Goal: Information Seeking & Learning: Learn about a topic

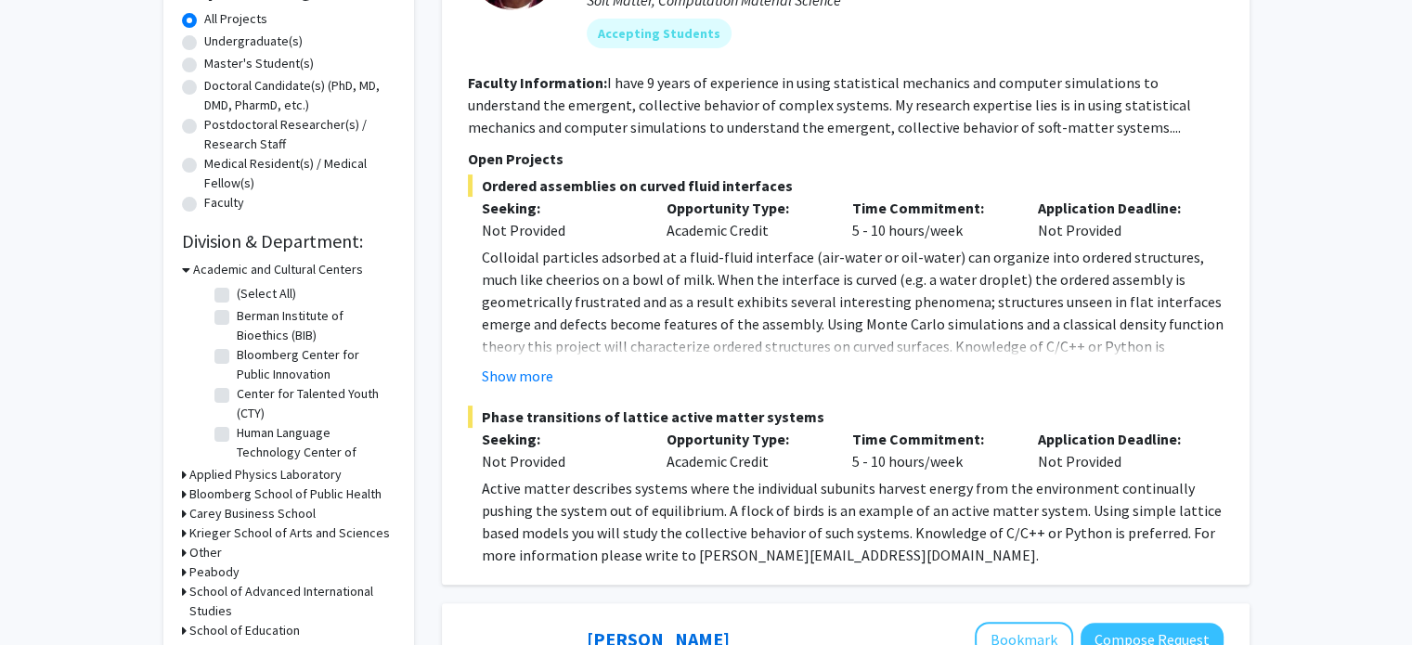
scroll to position [370, 0]
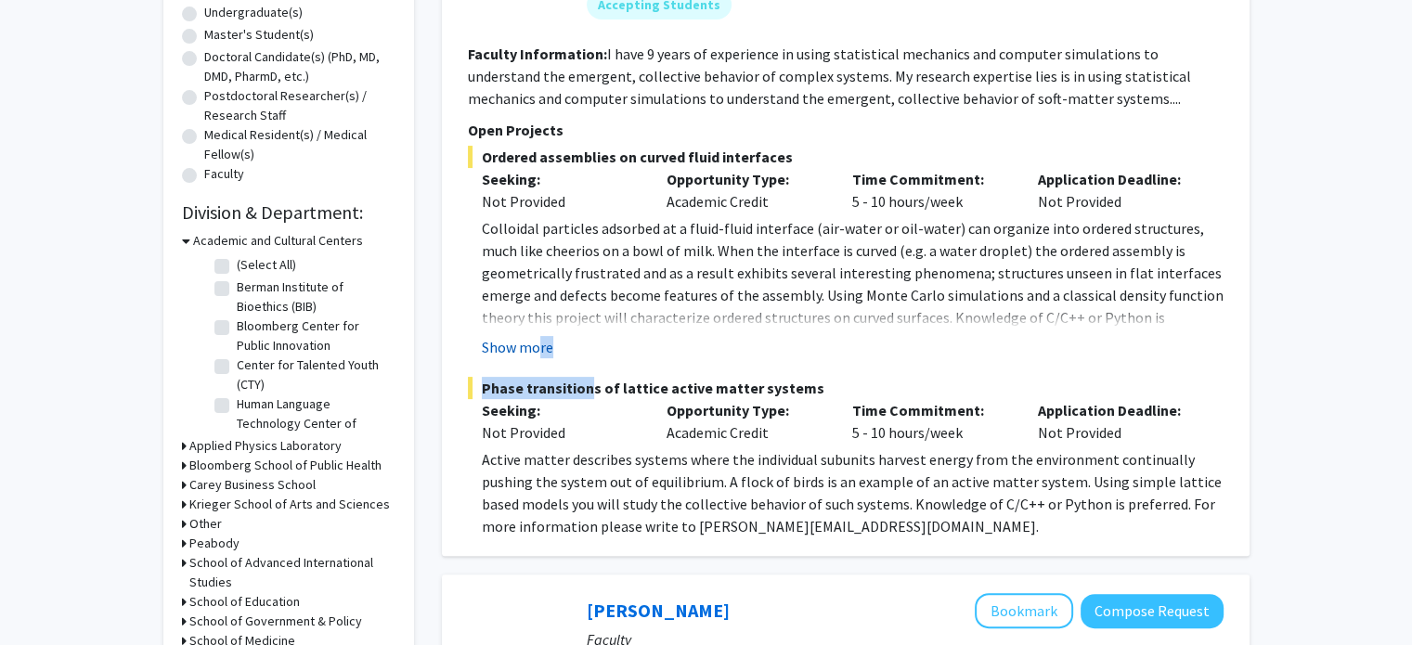
drag, startPoint x: 579, startPoint y: 364, endPoint x: 538, endPoint y: 350, distance: 43.2
click at [538, 350] on fg-project-list "Ordered assemblies on curved fluid interfaces Seeking: Not Provided Opportunity…" at bounding box center [846, 342] width 756 height 392
click at [538, 350] on button "Show more" at bounding box center [517, 347] width 71 height 22
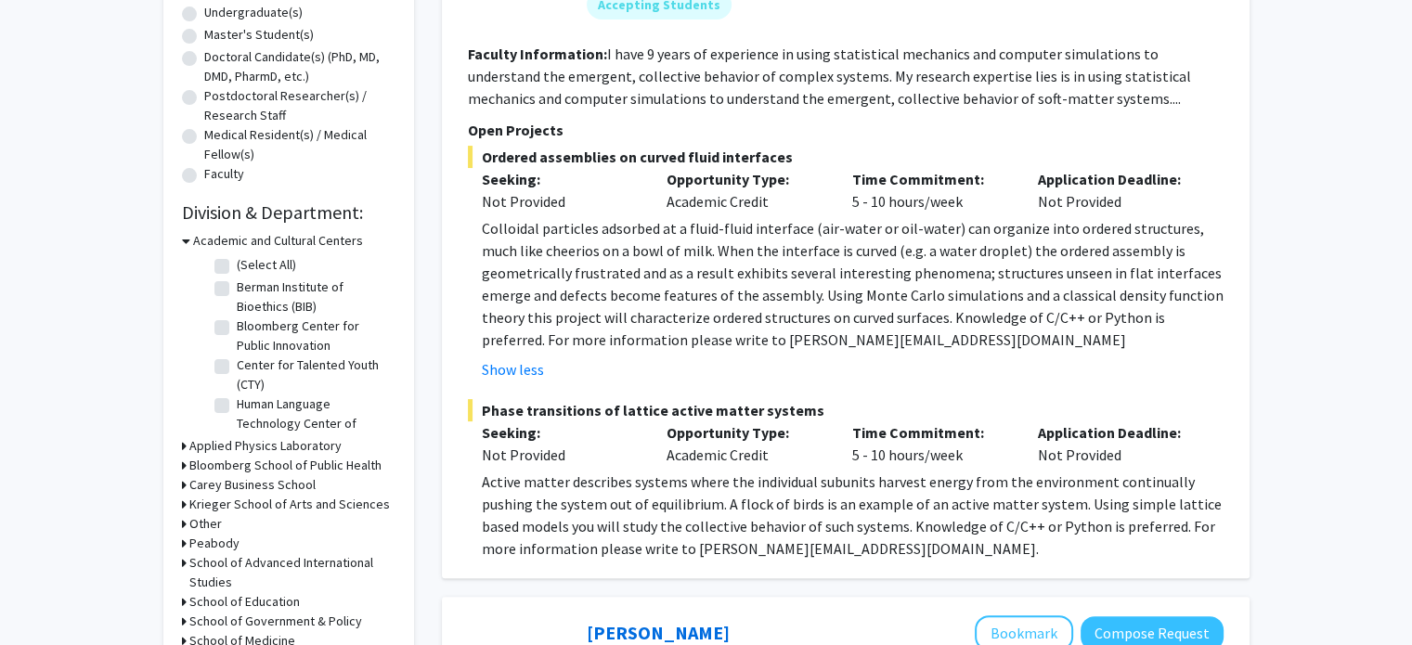
click at [621, 424] on p "Seeking:" at bounding box center [561, 432] width 158 height 22
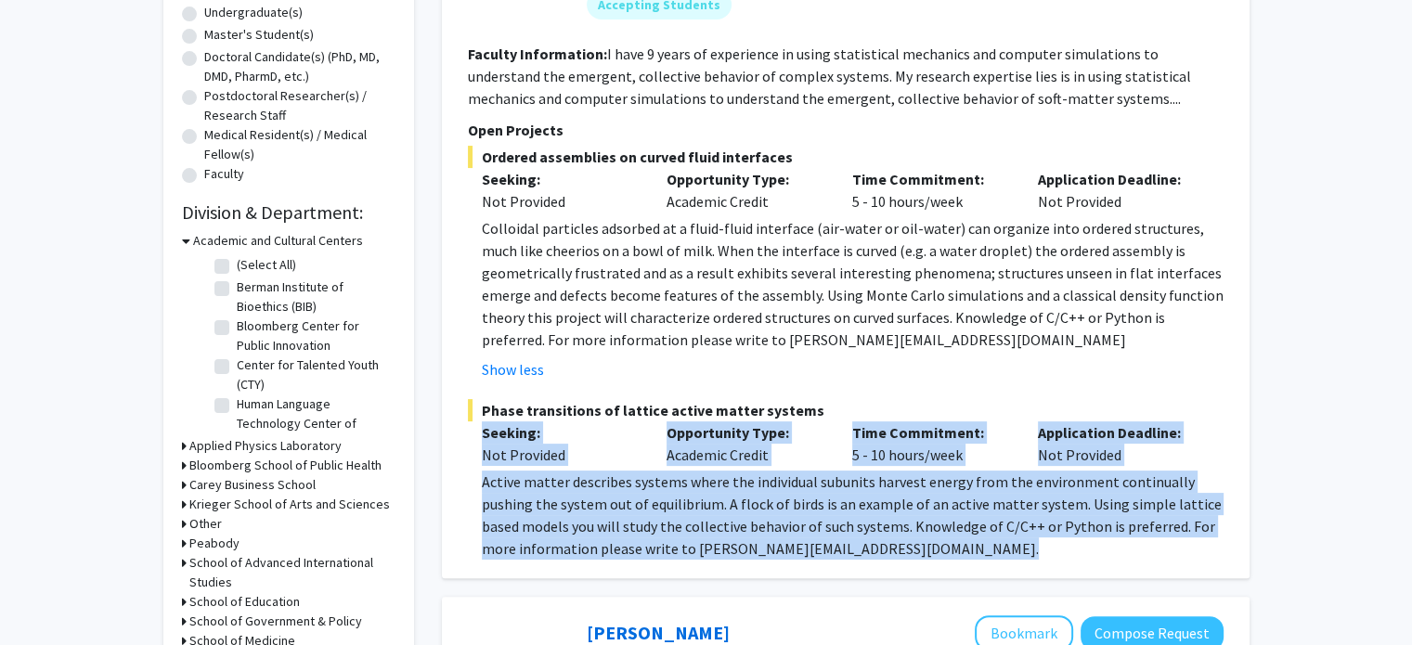
drag, startPoint x: 621, startPoint y: 424, endPoint x: 677, endPoint y: 471, distance: 72.5
click at [677, 471] on div "Phase transitions of lattice active matter systems Seeking: Not Provided Opport…" at bounding box center [846, 479] width 756 height 161
click at [677, 471] on p "Active matter describes systems where the individual subunits harvest energy fr…" at bounding box center [853, 515] width 742 height 89
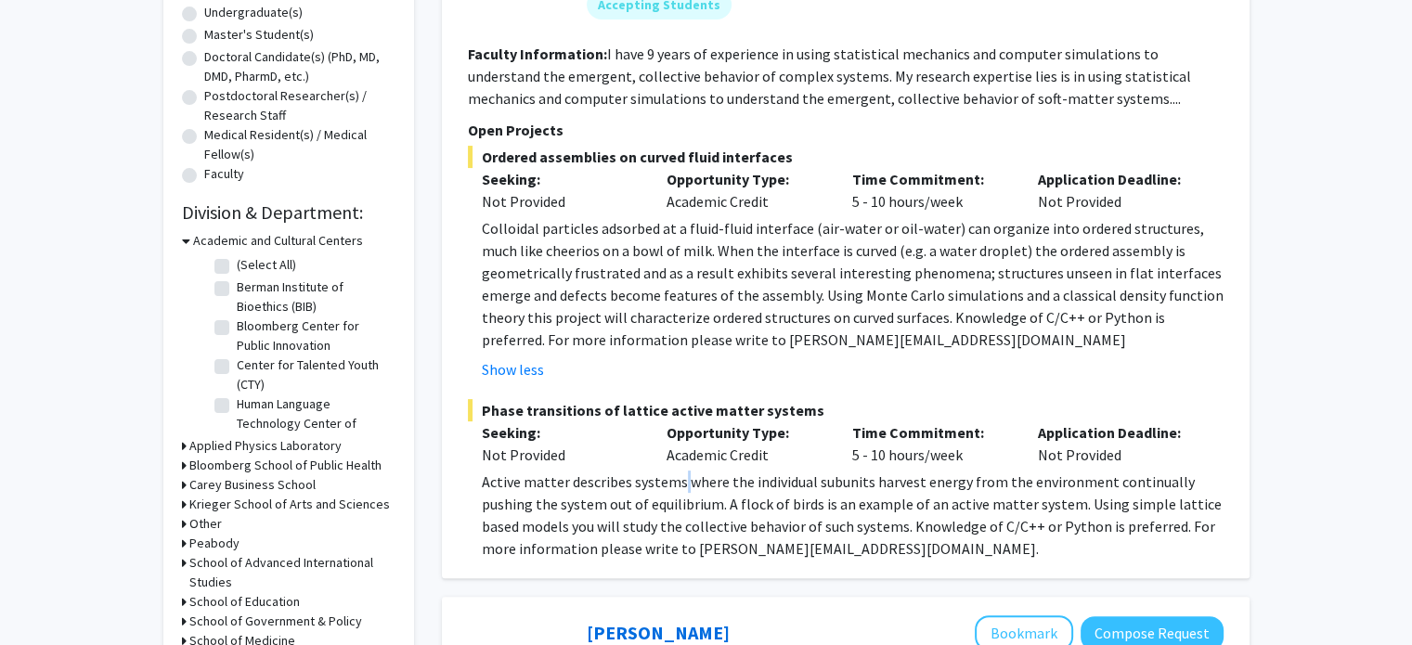
click at [677, 471] on p "Active matter describes systems where the individual subunits harvest energy fr…" at bounding box center [853, 515] width 742 height 89
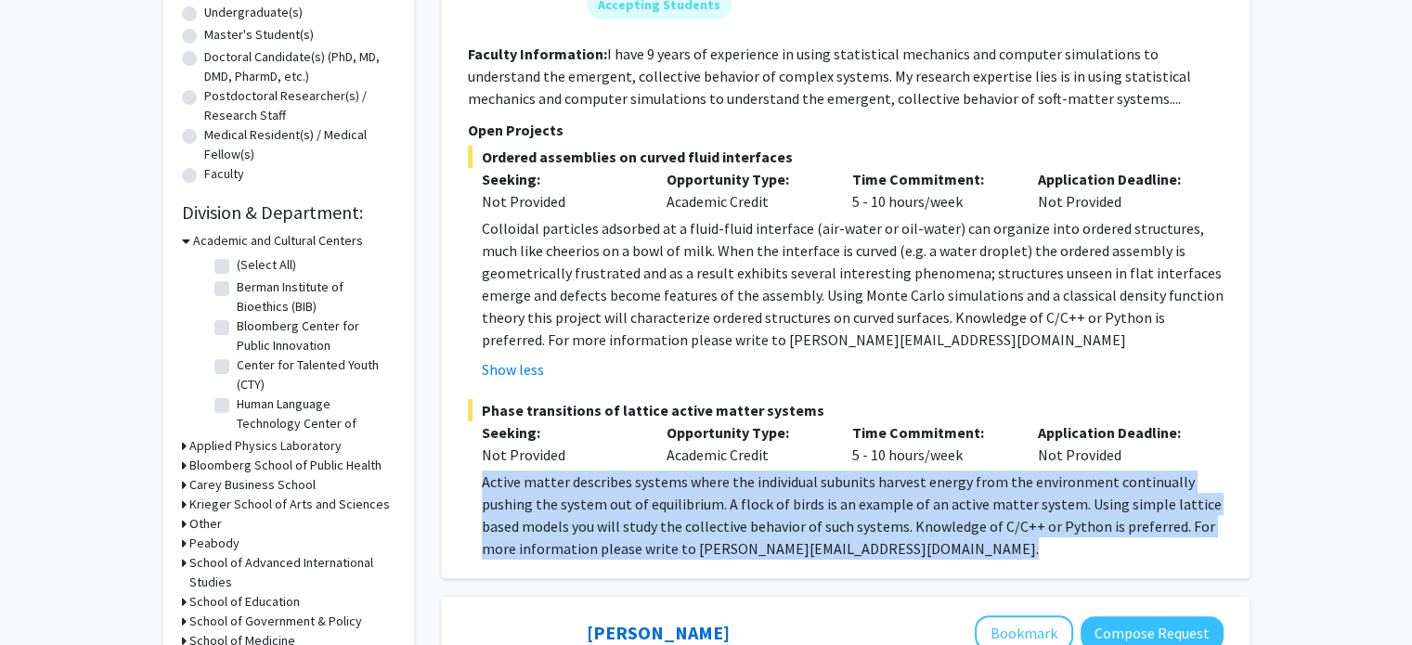
click at [677, 471] on p "Active matter describes systems where the individual subunits harvest energy fr…" at bounding box center [853, 515] width 742 height 89
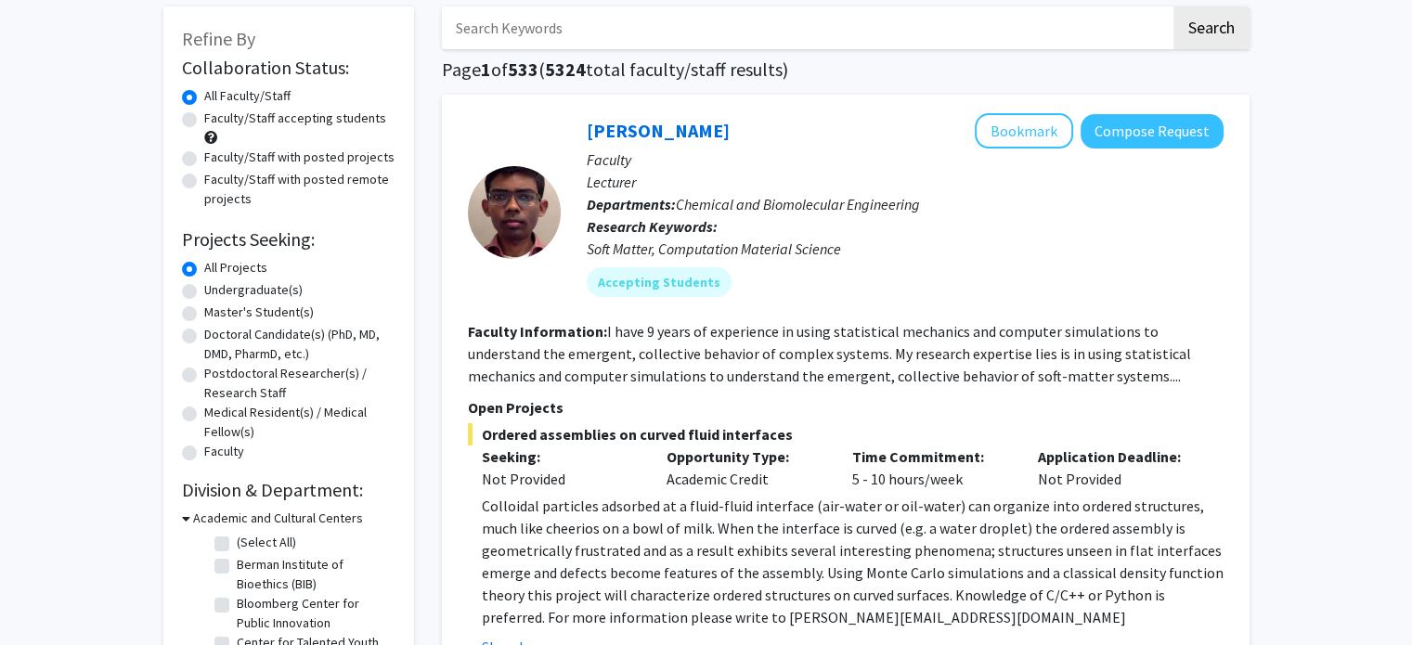
scroll to position [95, 0]
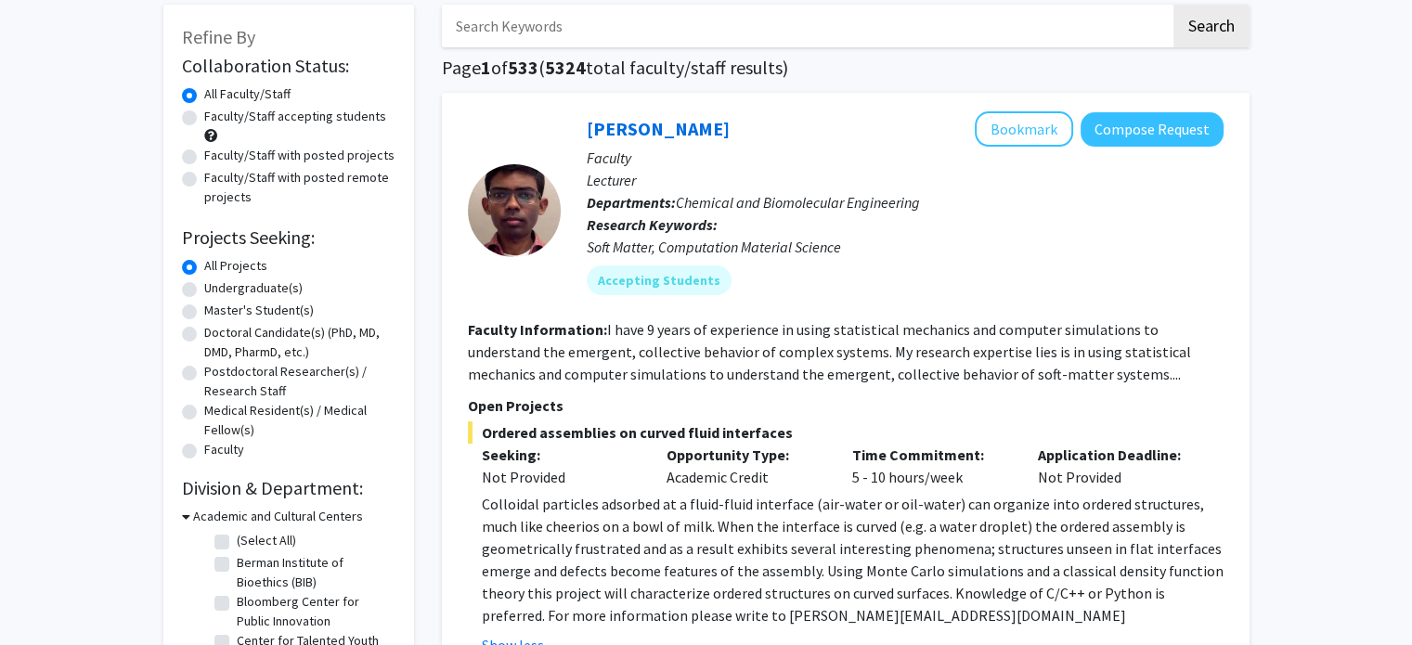
click at [244, 281] on label "Undergraduate(s)" at bounding box center [253, 288] width 98 height 19
click at [216, 281] on input "Undergraduate(s)" at bounding box center [210, 285] width 12 height 12
radio input "true"
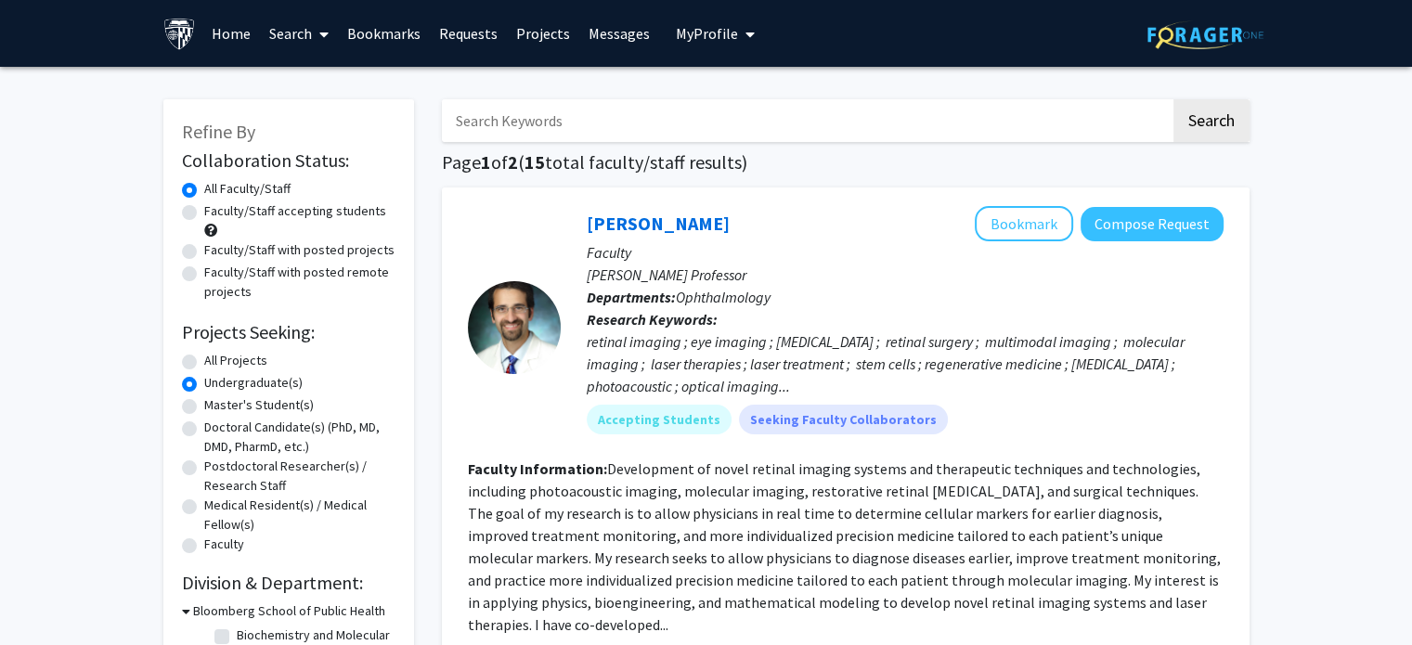
click at [246, 373] on label "Undergraduate(s)" at bounding box center [253, 382] width 98 height 19
click at [216, 373] on input "Undergraduate(s)" at bounding box center [210, 379] width 12 height 12
click at [242, 358] on label "All Projects" at bounding box center [235, 360] width 63 height 19
click at [216, 358] on input "All Projects" at bounding box center [210, 357] width 12 height 12
radio input "true"
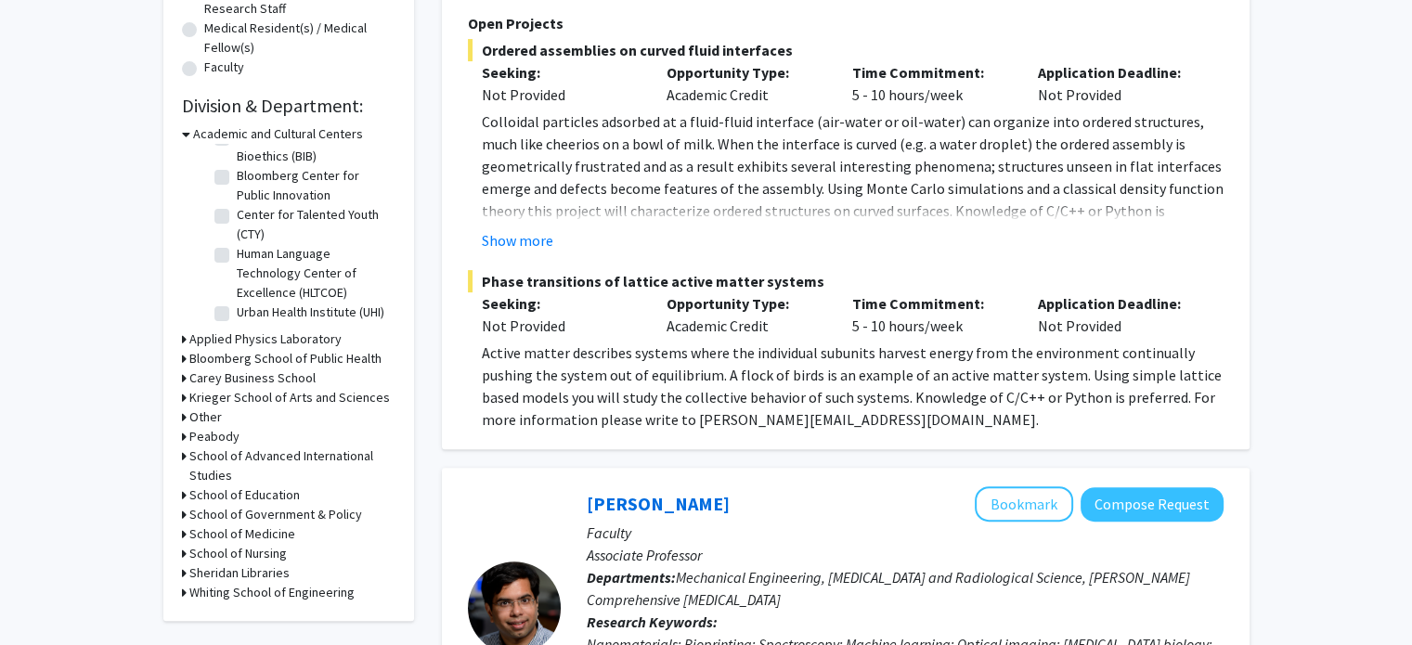
scroll to position [501, 0]
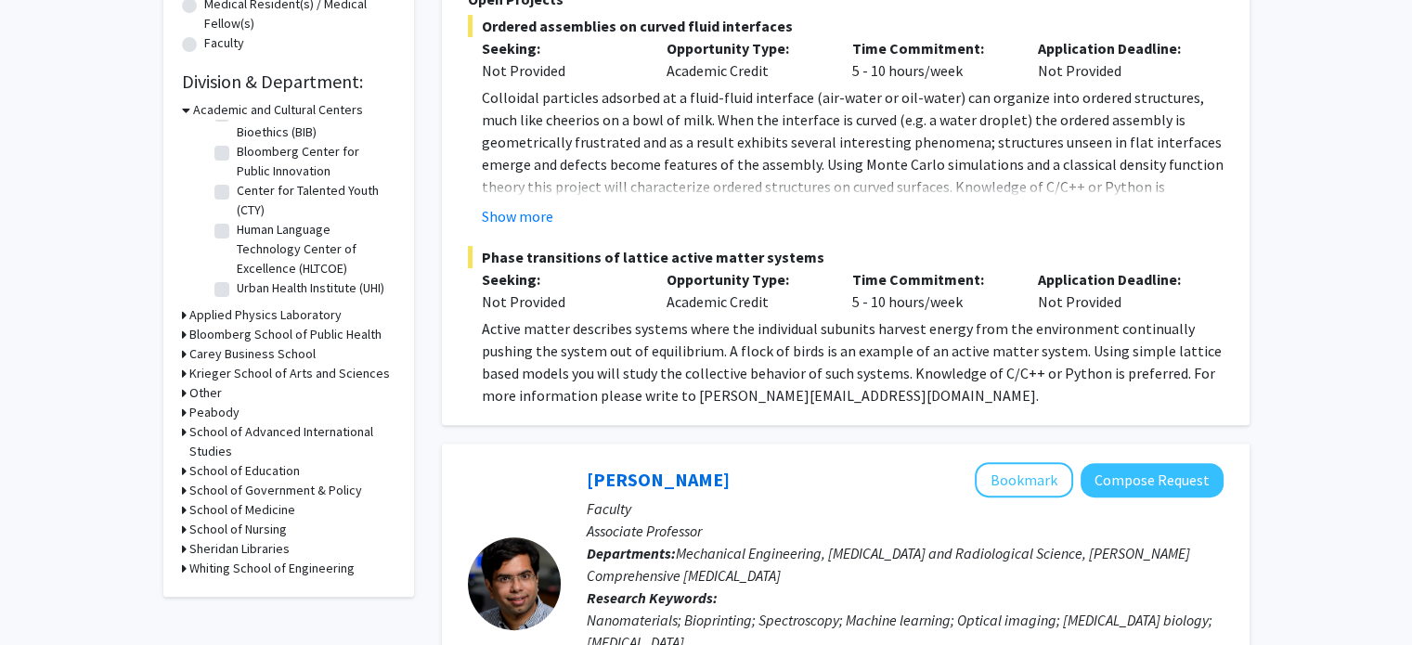
click at [279, 307] on h3 "Applied Physics Laboratory" at bounding box center [265, 314] width 152 height 19
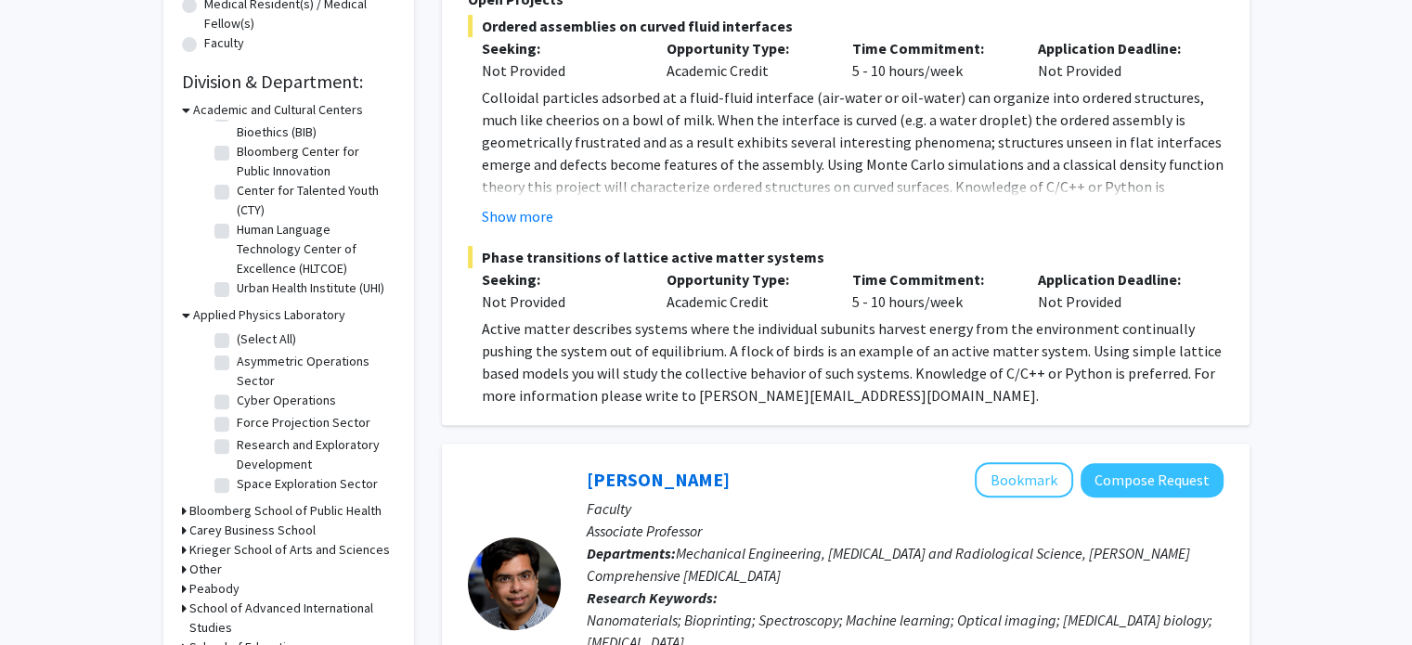
click at [276, 325] on fg-checkbox-list "(Select All) (Select All) Asymmetric Operations Sector Asymmetric Operations Se…" at bounding box center [303, 413] width 186 height 176
click at [228, 483] on fg-checkbox "Space Exploration Sector Space Exploration Sector" at bounding box center [302, 485] width 176 height 22
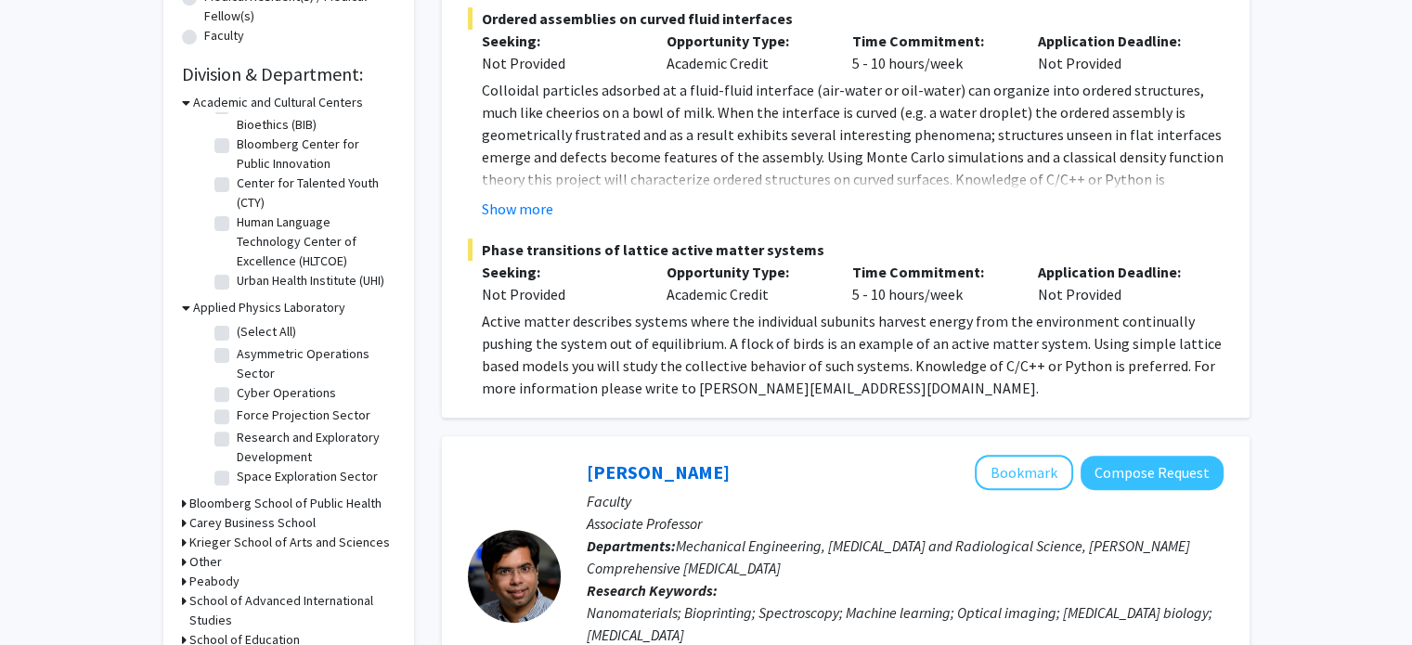
scroll to position [508, 0]
click at [237, 332] on label "(Select All)" at bounding box center [266, 332] width 59 height 19
click at [237, 332] on input "(Select All)" at bounding box center [243, 329] width 12 height 12
checkbox input "true"
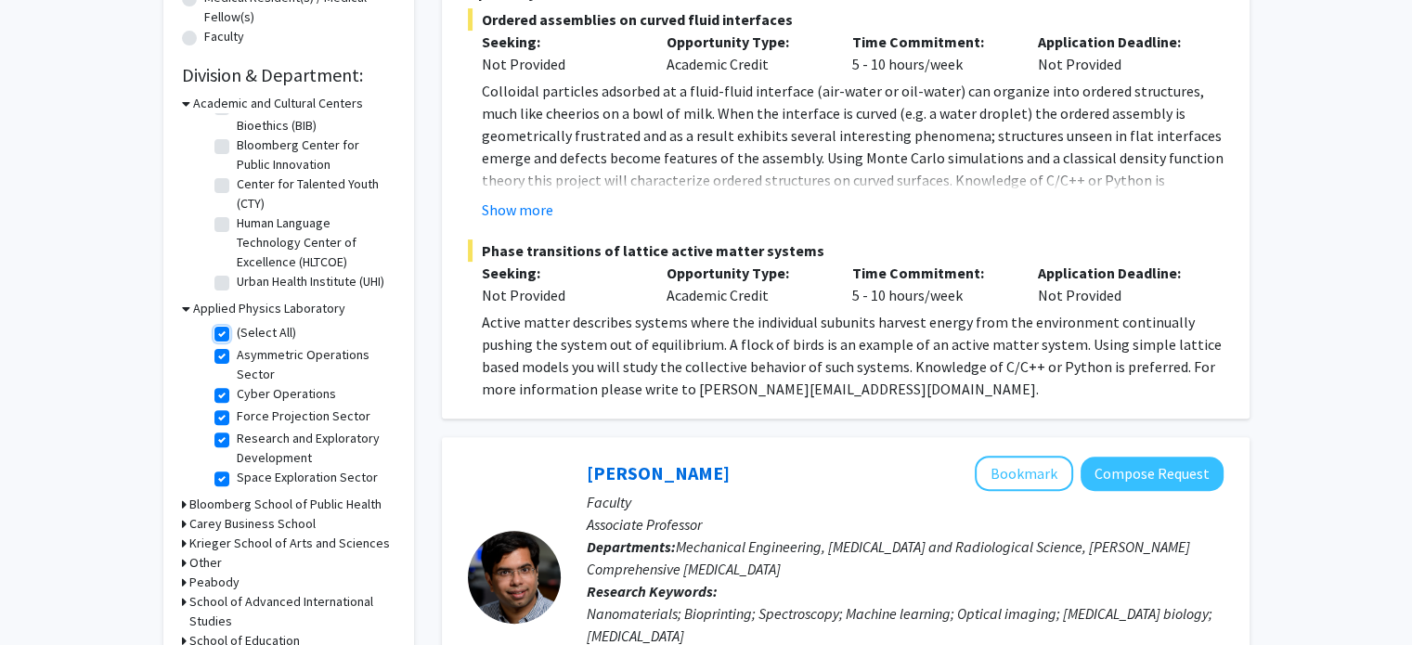
checkbox input "true"
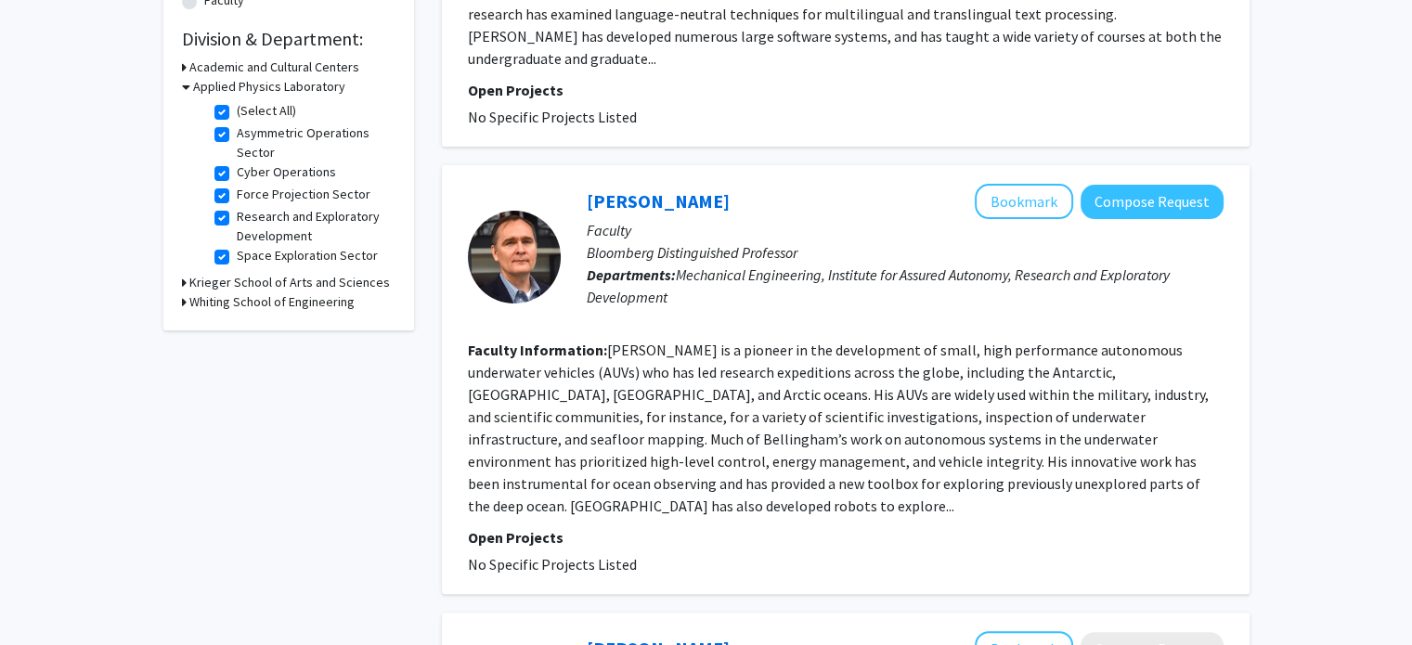
scroll to position [543, 0]
click at [752, 342] on fg-read-more "[PERSON_NAME] is a pioneer in the development of small, high performance autono…" at bounding box center [838, 429] width 741 height 175
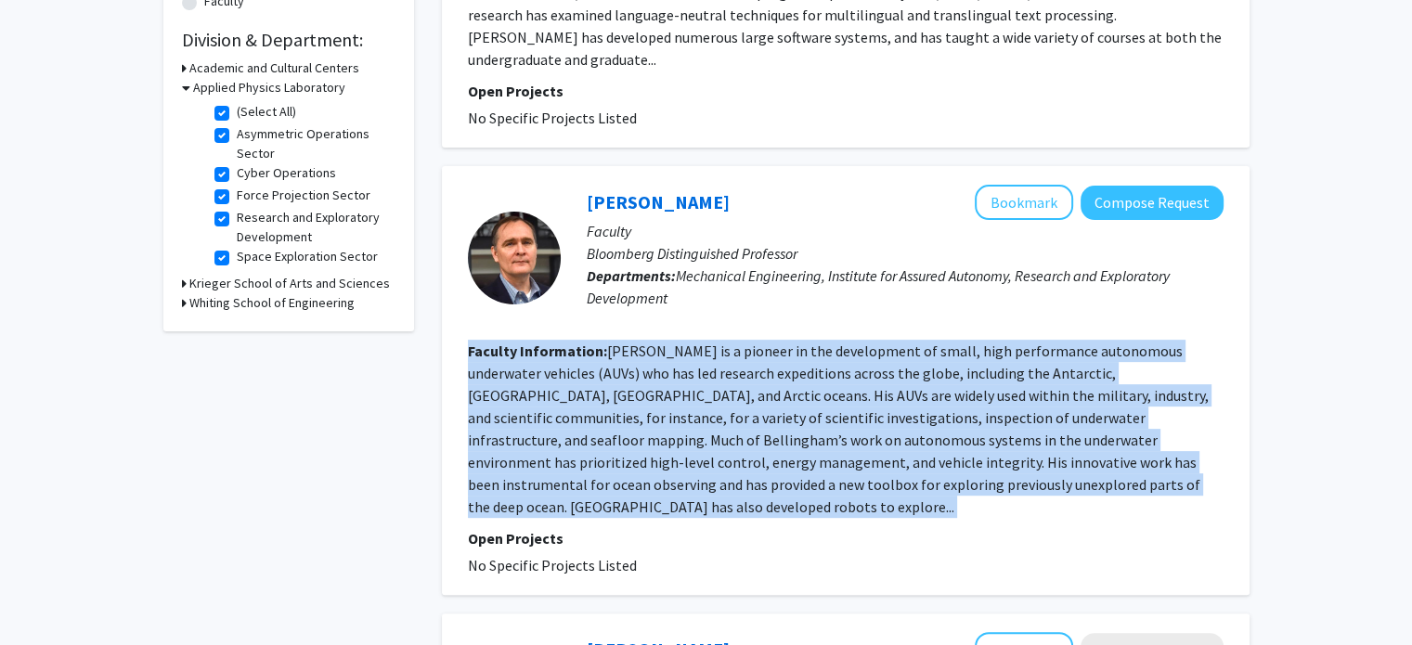
click at [752, 342] on fg-read-more "[PERSON_NAME] is a pioneer in the development of small, high performance autono…" at bounding box center [838, 429] width 741 height 175
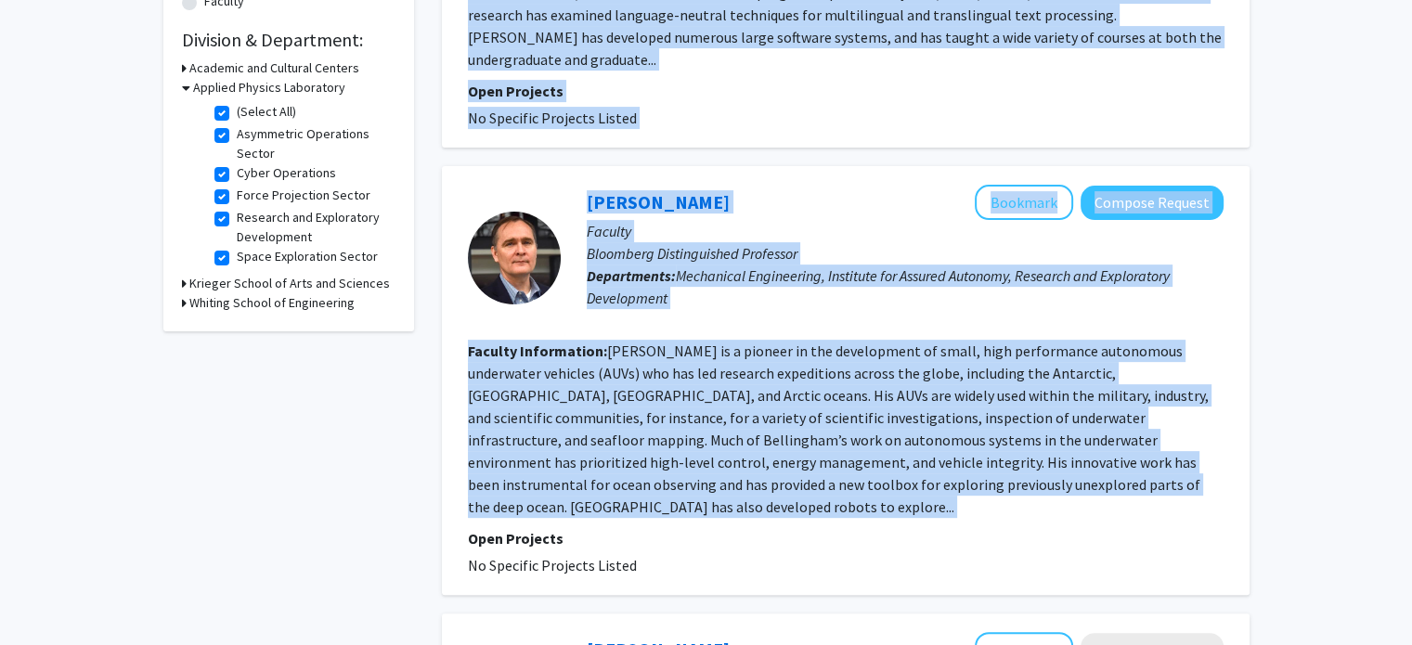
drag, startPoint x: 752, startPoint y: 331, endPoint x: 1182, endPoint y: -21, distance: 555.5
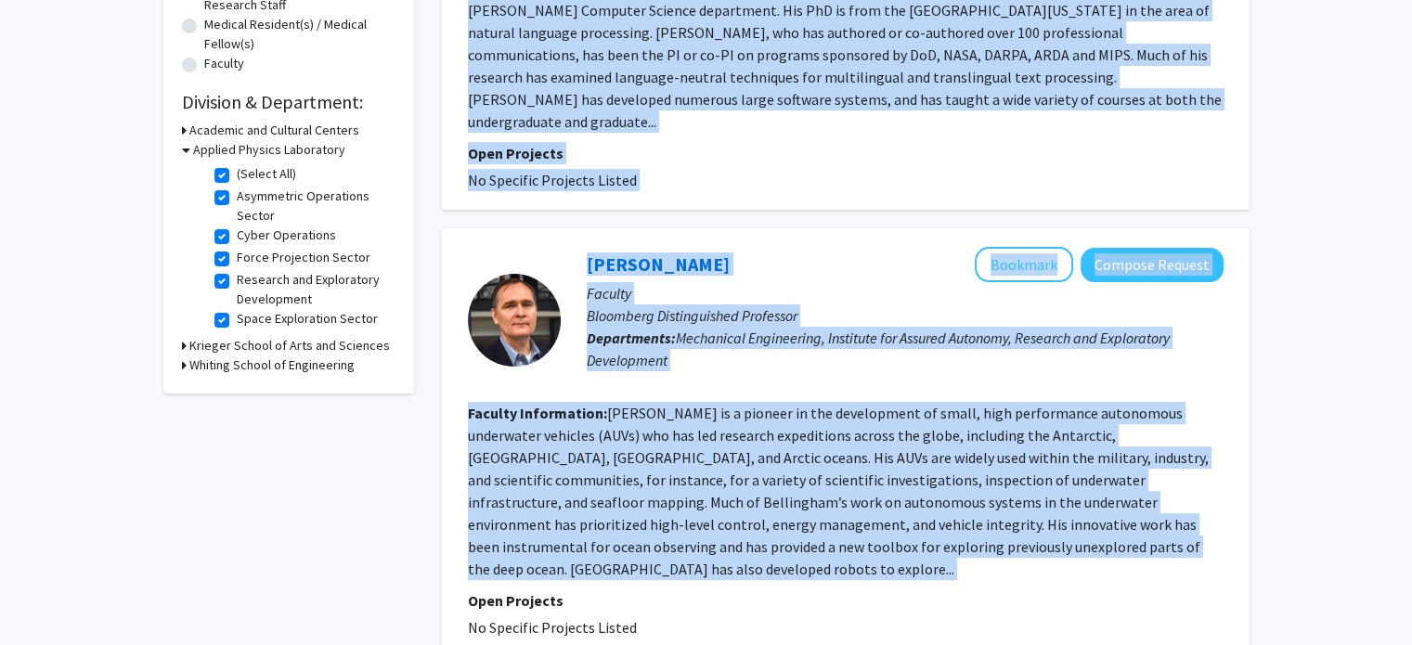
click at [1130, 142] on p "Open Projects" at bounding box center [846, 153] width 756 height 22
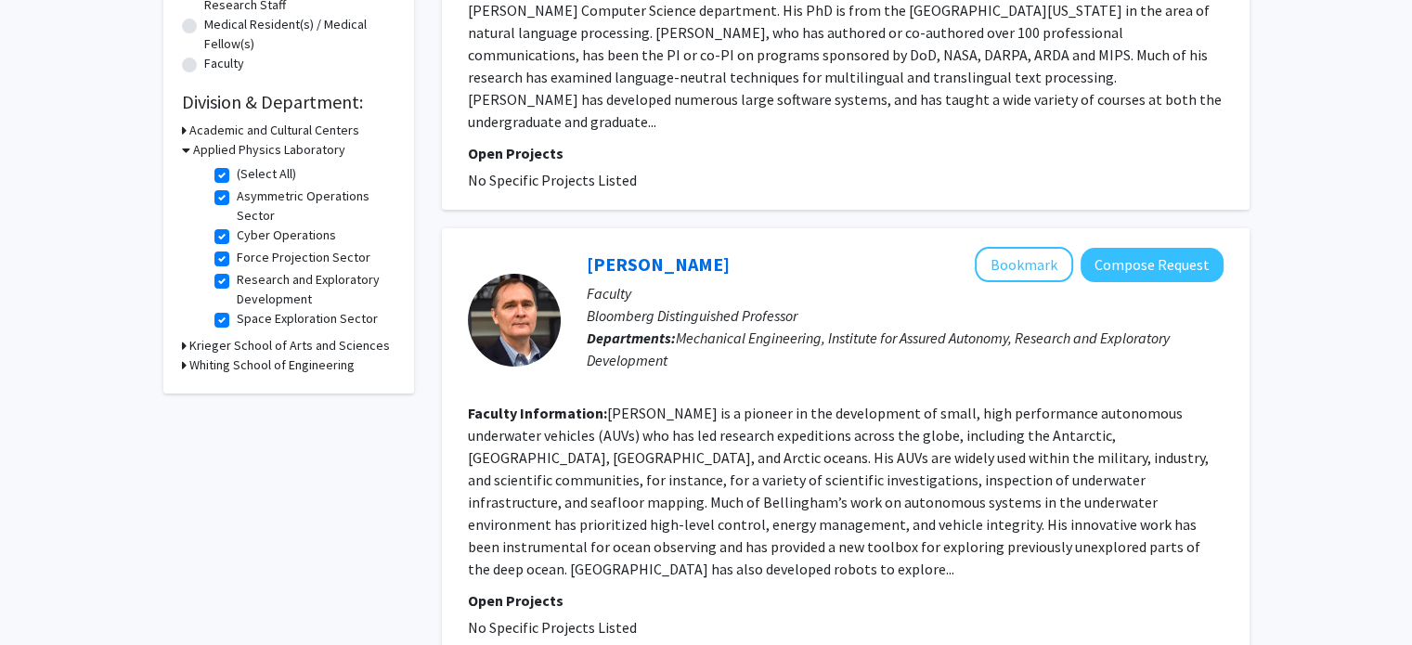
click at [999, 440] on fg-read-more "[PERSON_NAME] is a pioneer in the development of small, high performance autono…" at bounding box center [838, 491] width 741 height 175
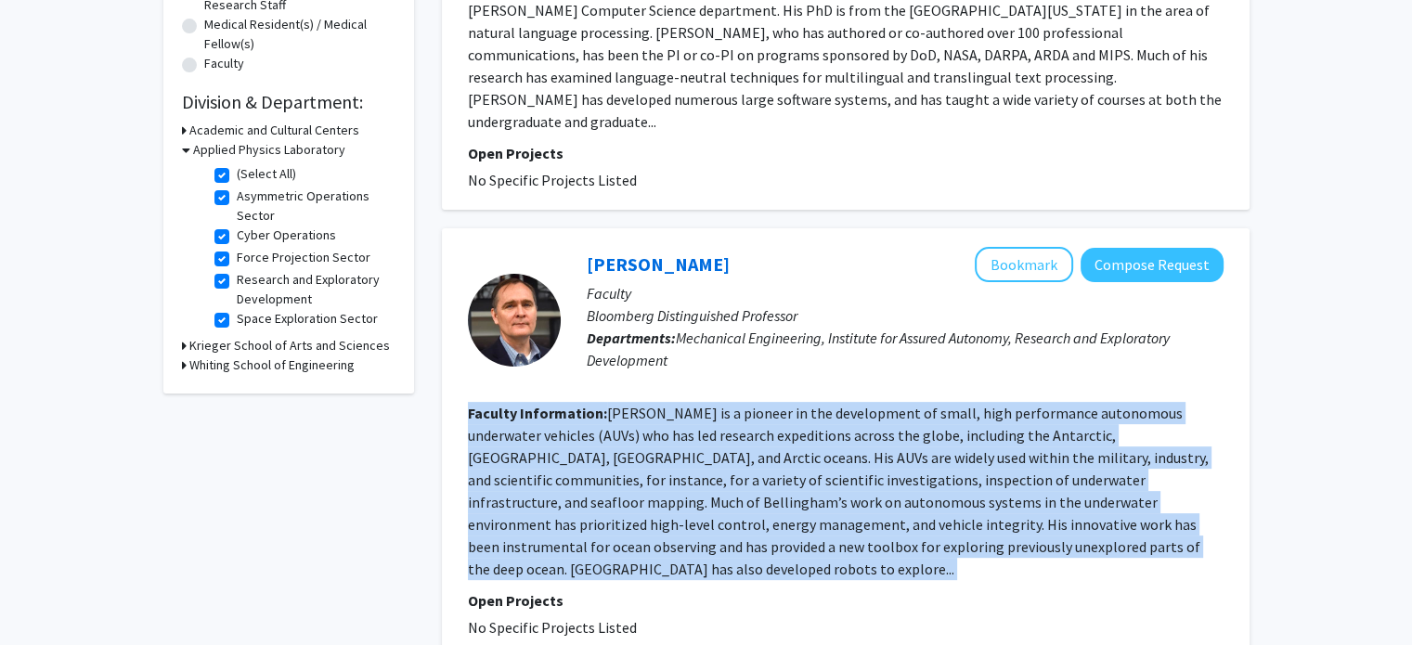
click at [999, 440] on fg-read-more "[PERSON_NAME] is a pioneer in the development of small, high performance autono…" at bounding box center [838, 491] width 741 height 175
click at [970, 513] on fg-read-more "[PERSON_NAME] is a pioneer in the development of small, high performance autono…" at bounding box center [838, 491] width 741 height 175
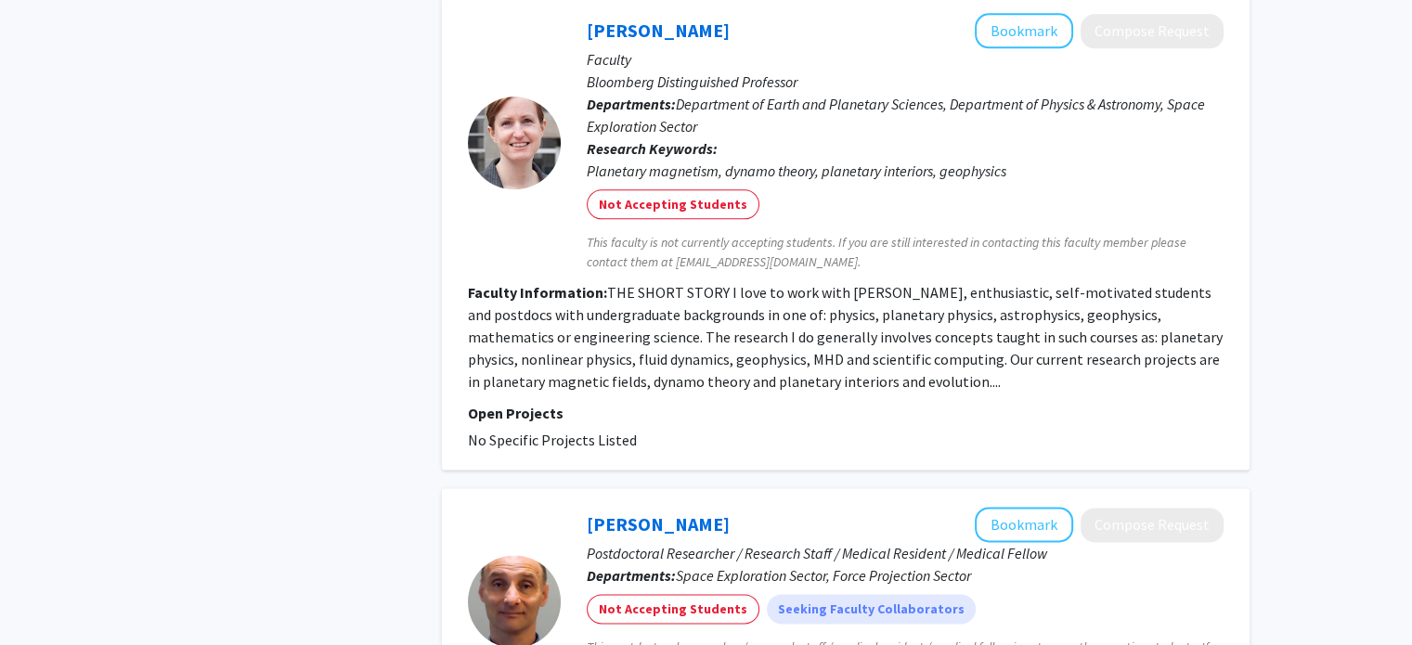
scroll to position [2236, 0]
click at [802, 508] on div "[PERSON_NAME] Bookmark Compose Request" at bounding box center [905, 525] width 637 height 35
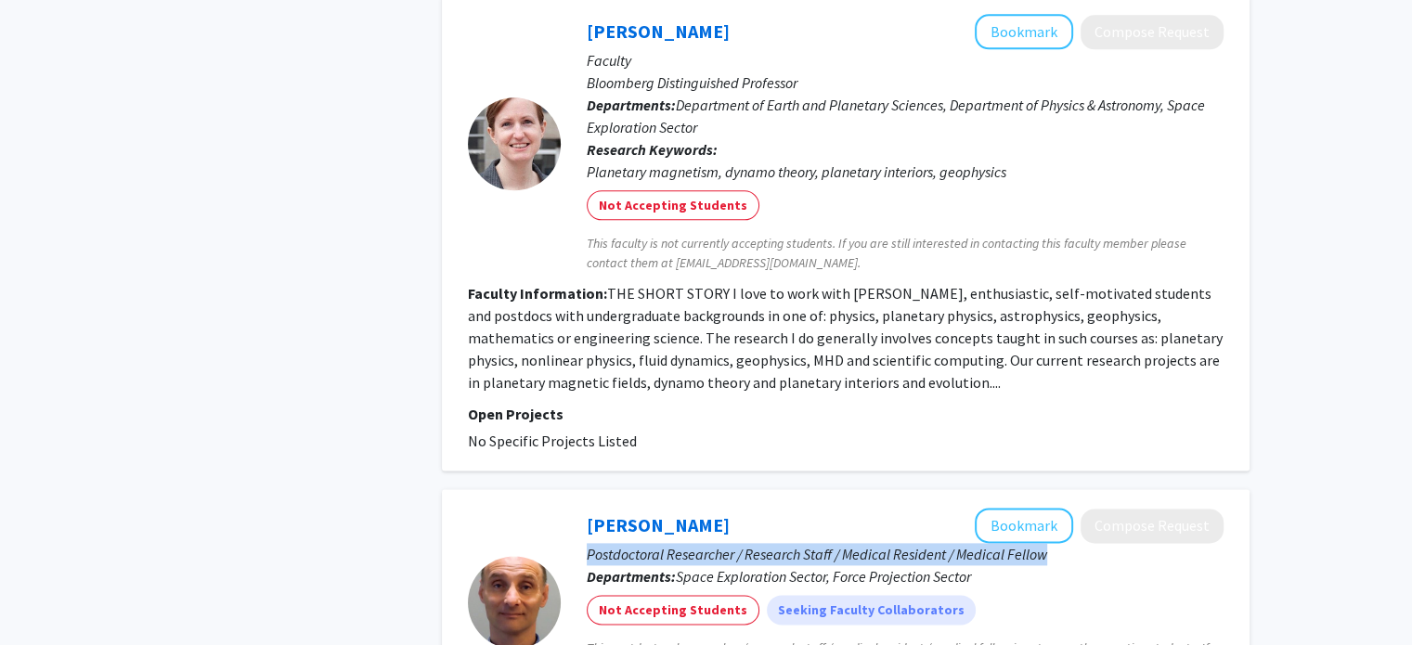
click at [802, 508] on div "[PERSON_NAME] Bookmark Compose Request" at bounding box center [905, 525] width 637 height 35
click at [843, 333] on fg-read-more "THE SHORT STORY I love to work with [PERSON_NAME], enthusiastic, self-motivated…" at bounding box center [845, 338] width 755 height 108
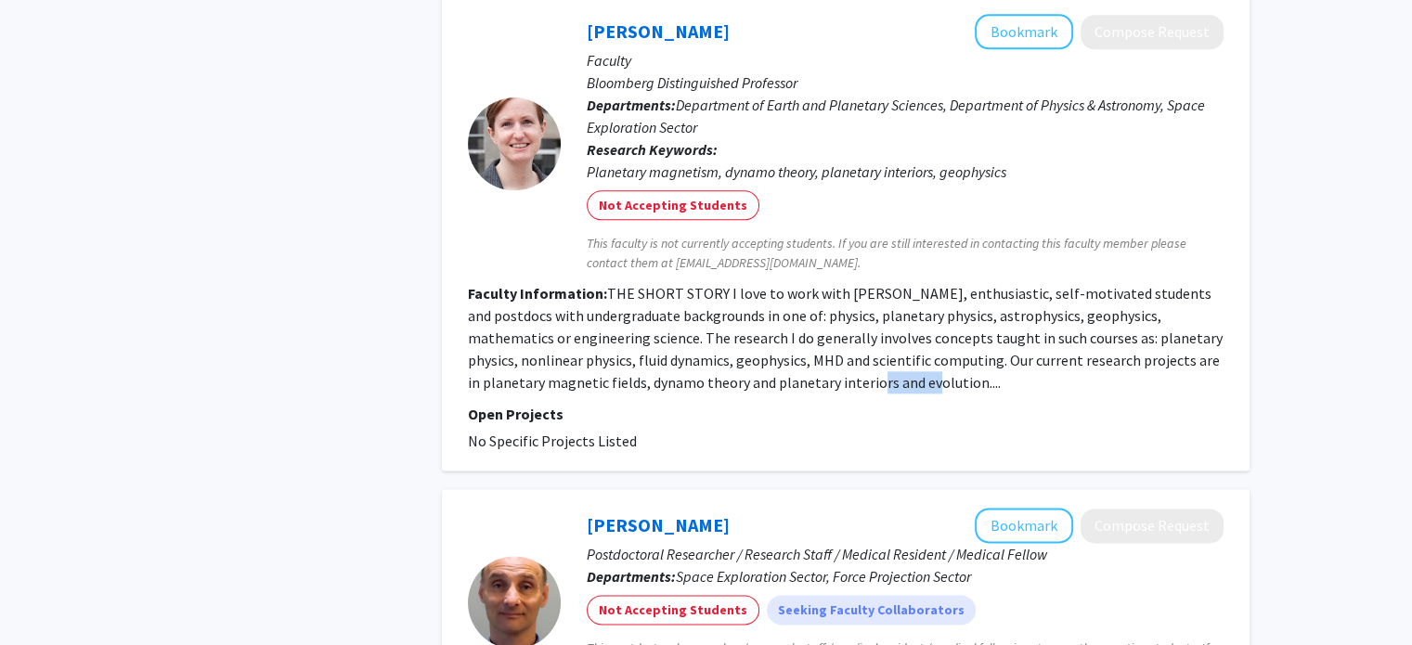
click at [843, 333] on fg-read-more "THE SHORT STORY I love to work with [PERSON_NAME], enthusiastic, self-motivated…" at bounding box center [845, 338] width 755 height 108
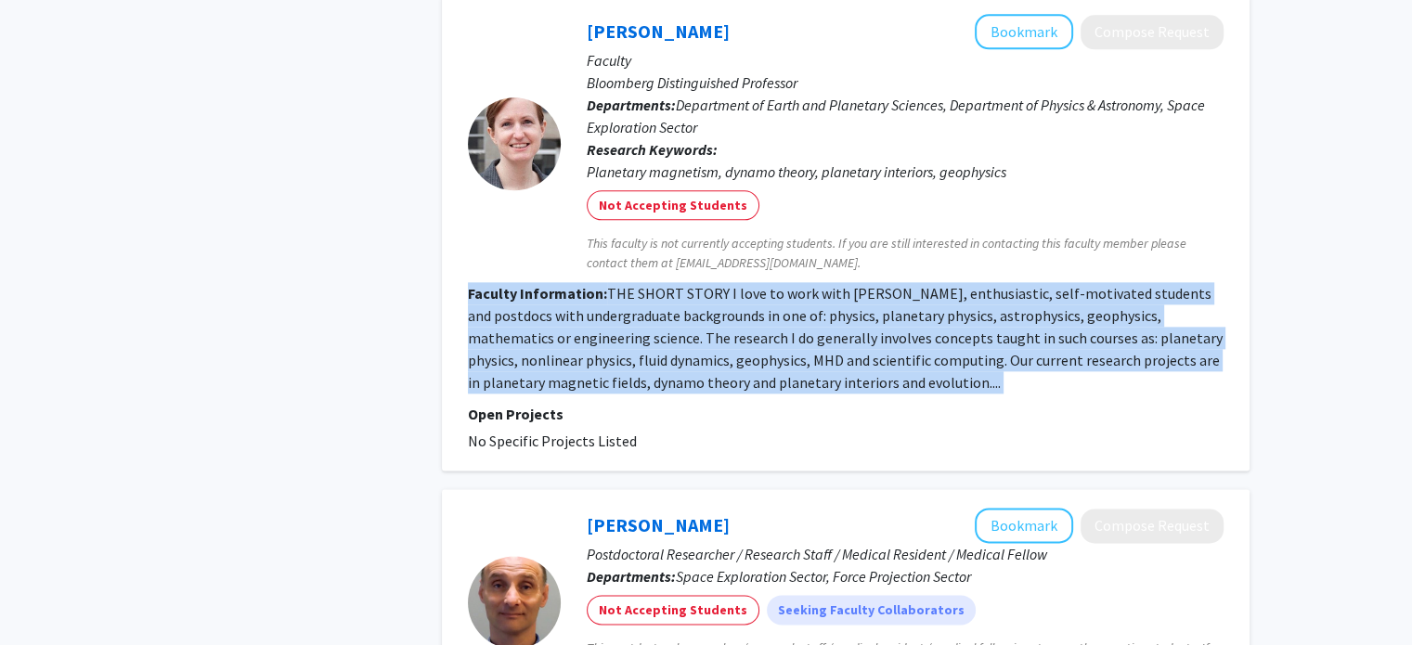
click at [843, 333] on fg-read-more "THE SHORT STORY I love to work with [PERSON_NAME], enthusiastic, self-motivated…" at bounding box center [845, 338] width 755 height 108
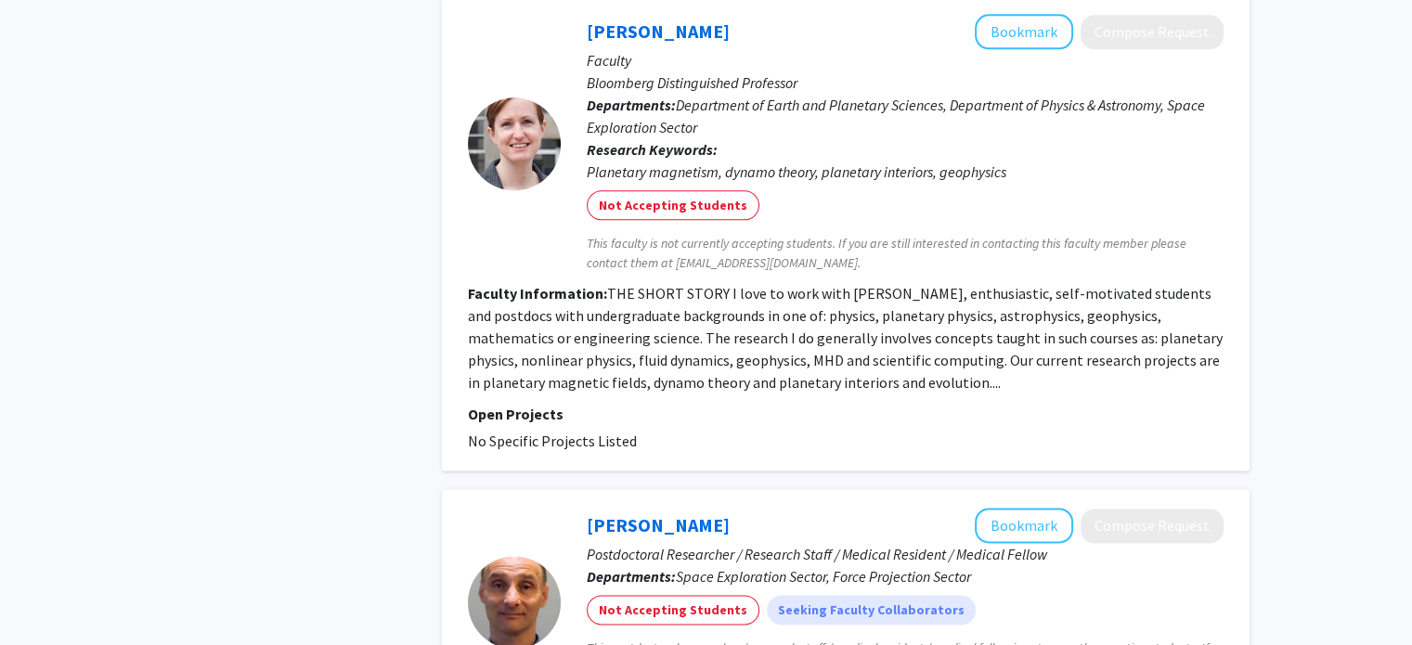
click at [770, 282] on section "Faculty Information: THE SHORT STORY I love to work with bright, enthusiastic, …" at bounding box center [846, 337] width 756 height 111
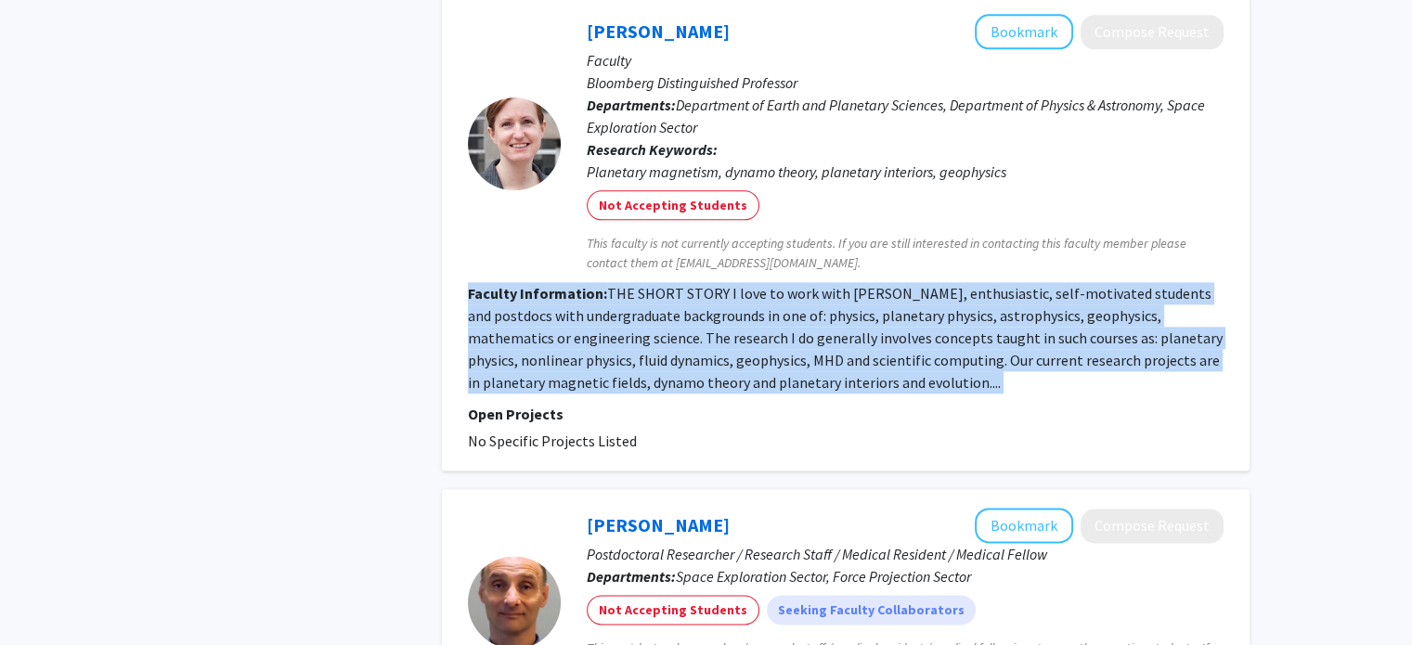
click at [770, 282] on section "Faculty Information: THE SHORT STORY I love to work with bright, enthusiastic, …" at bounding box center [846, 337] width 756 height 111
click at [839, 285] on fg-read-more "THE SHORT STORY I love to work with [PERSON_NAME], enthusiastic, self-motivated…" at bounding box center [845, 338] width 755 height 108
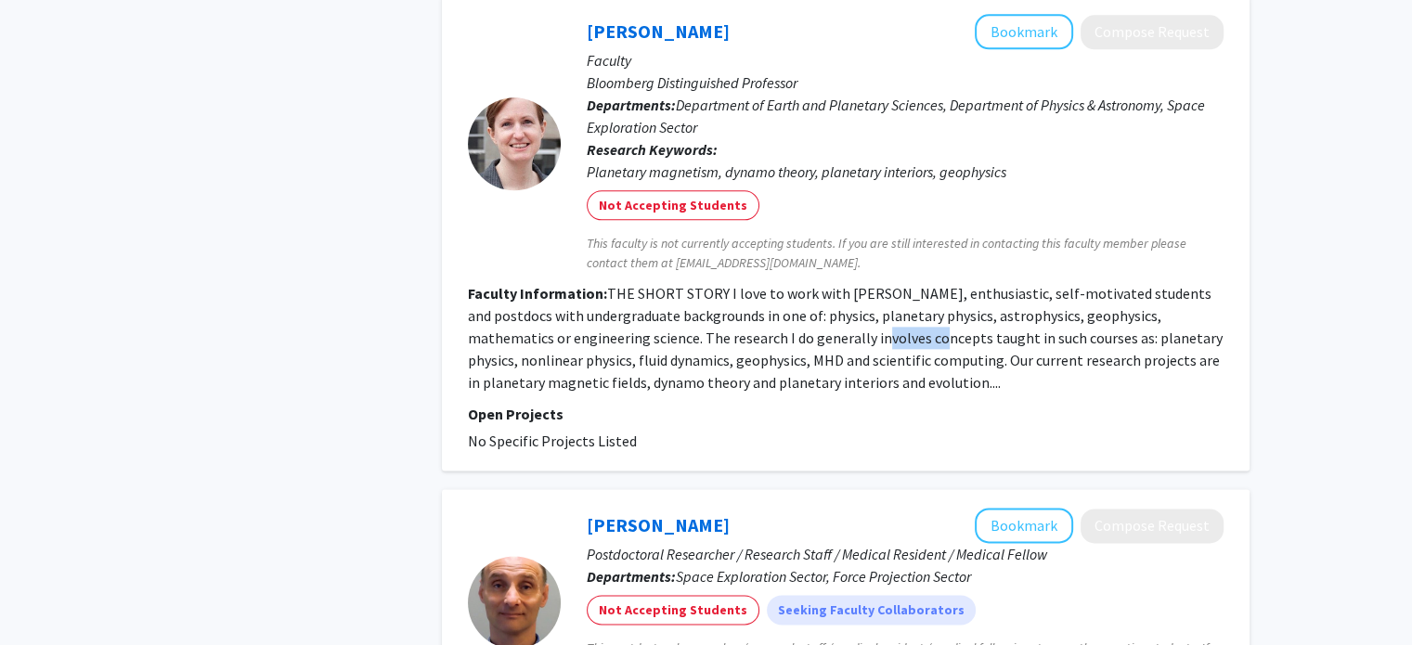
click at [839, 285] on fg-read-more "THE SHORT STORY I love to work with [PERSON_NAME], enthusiastic, self-motivated…" at bounding box center [845, 338] width 755 height 108
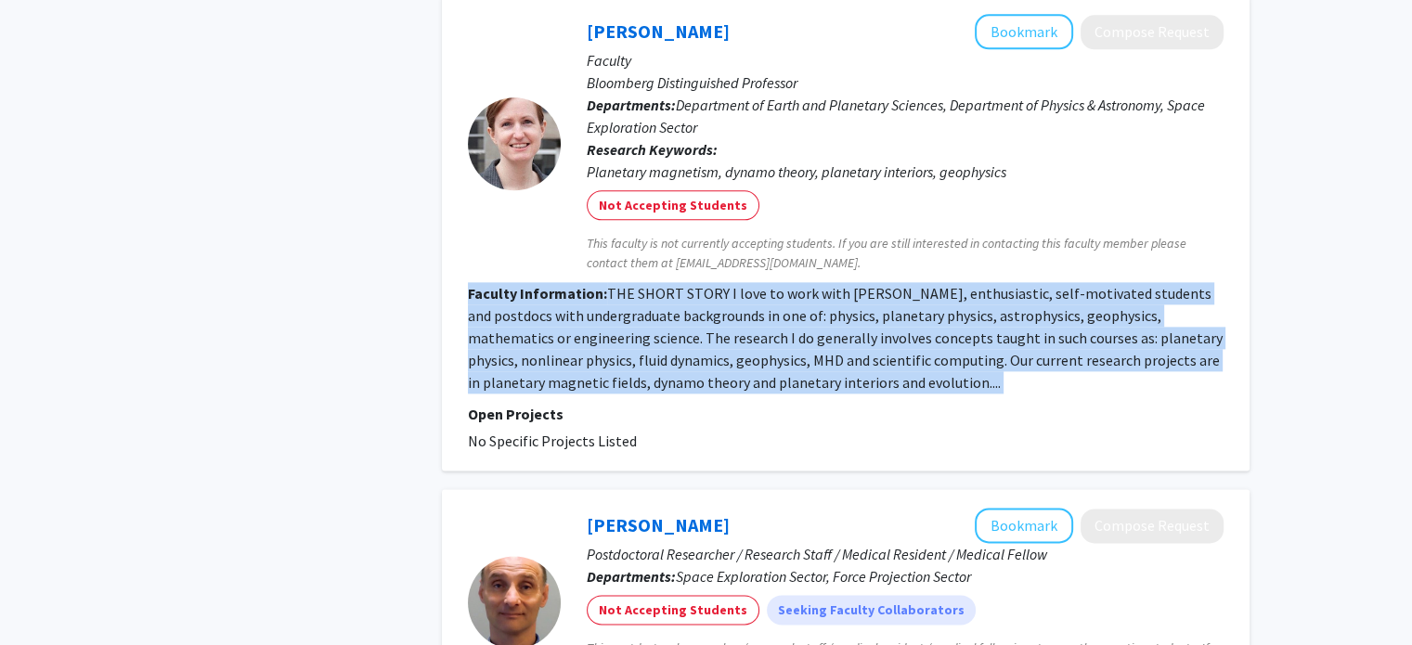
click at [839, 285] on fg-read-more "THE SHORT STORY I love to work with [PERSON_NAME], enthusiastic, self-motivated…" at bounding box center [845, 338] width 755 height 108
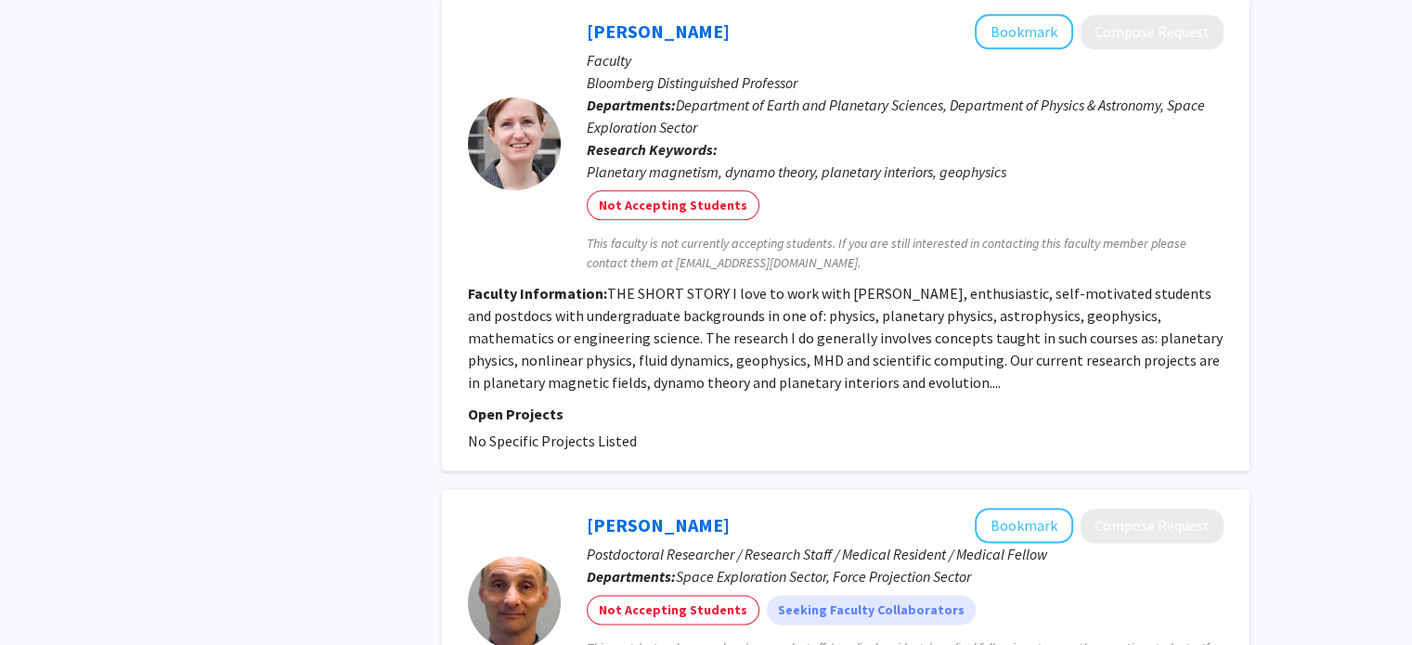
click at [839, 285] on fg-read-more "THE SHORT STORY I love to work with [PERSON_NAME], enthusiastic, self-motivated…" at bounding box center [845, 338] width 755 height 108
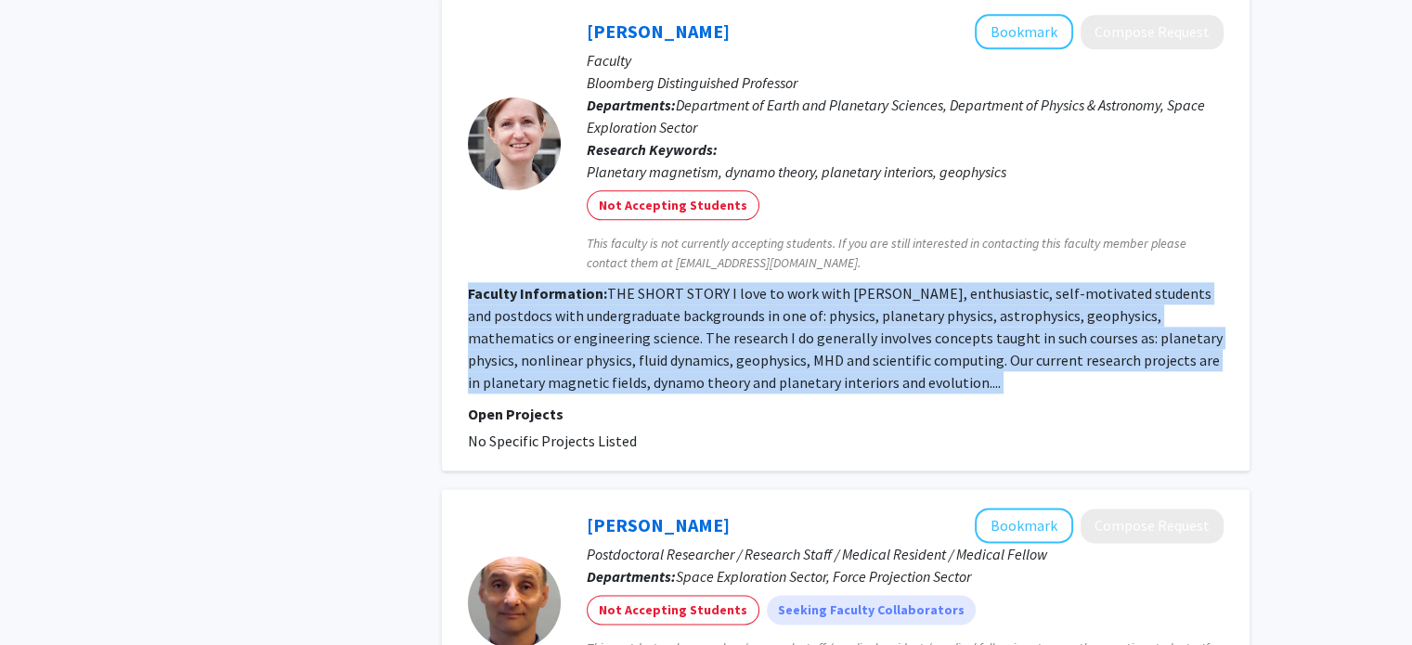
click at [839, 285] on fg-read-more "THE SHORT STORY I love to work with [PERSON_NAME], enthusiastic, self-motivated…" at bounding box center [845, 338] width 755 height 108
click at [865, 316] on fg-read-more "THE SHORT STORY I love to work with [PERSON_NAME], enthusiastic, self-motivated…" at bounding box center [845, 338] width 755 height 108
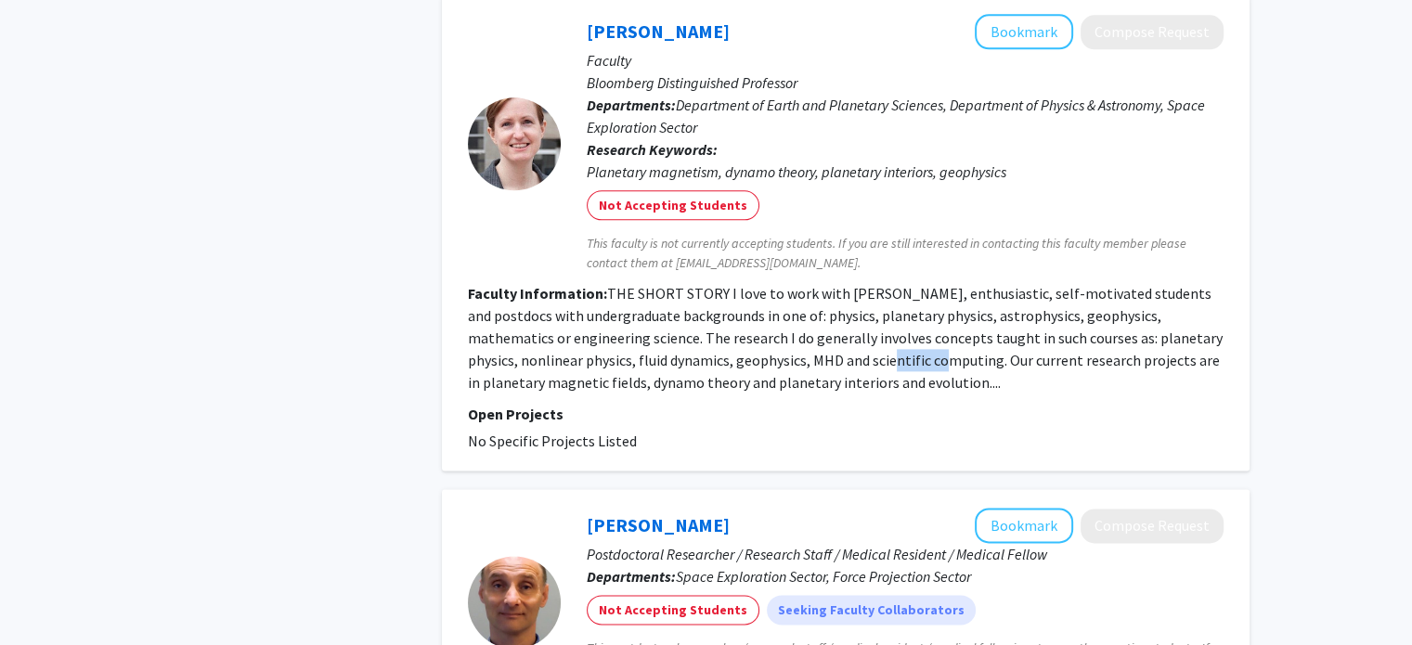
click at [865, 316] on fg-read-more "THE SHORT STORY I love to work with [PERSON_NAME], enthusiastic, self-motivated…" at bounding box center [845, 338] width 755 height 108
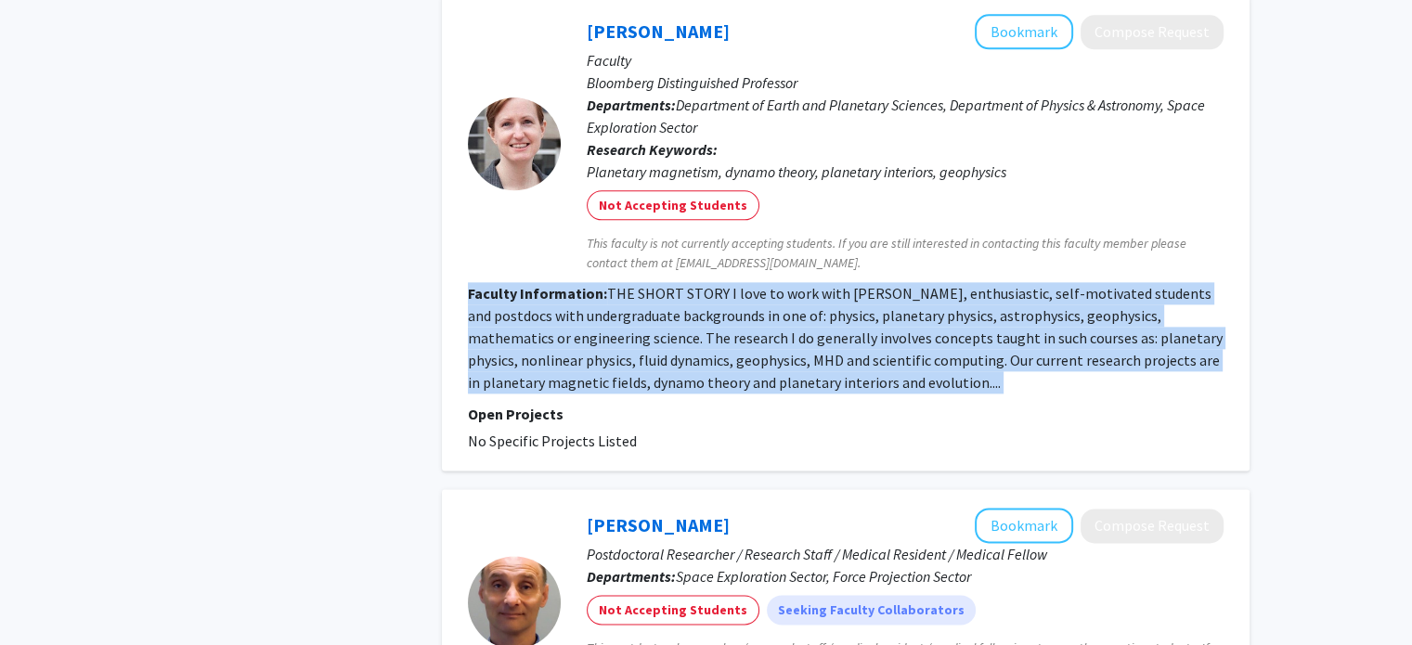
click at [865, 316] on fg-read-more "THE SHORT STORY I love to work with [PERSON_NAME], enthusiastic, self-motivated…" at bounding box center [845, 338] width 755 height 108
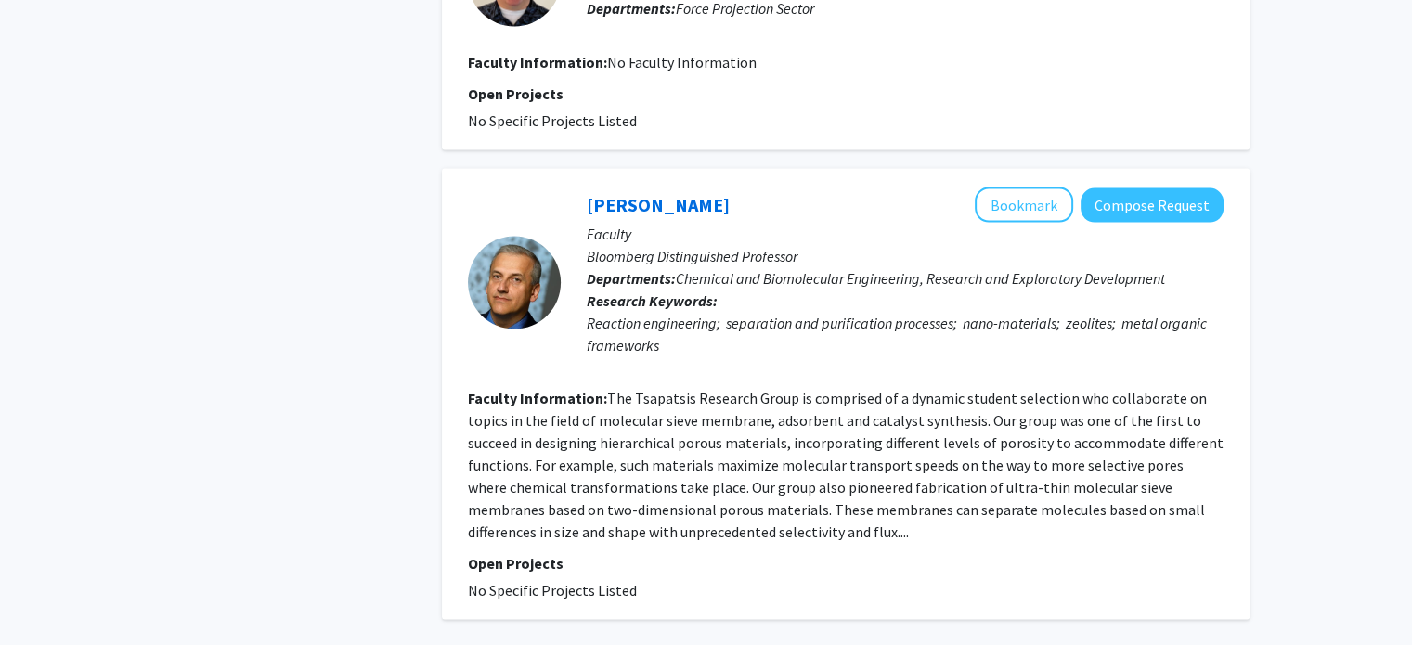
scroll to position [3559, 0]
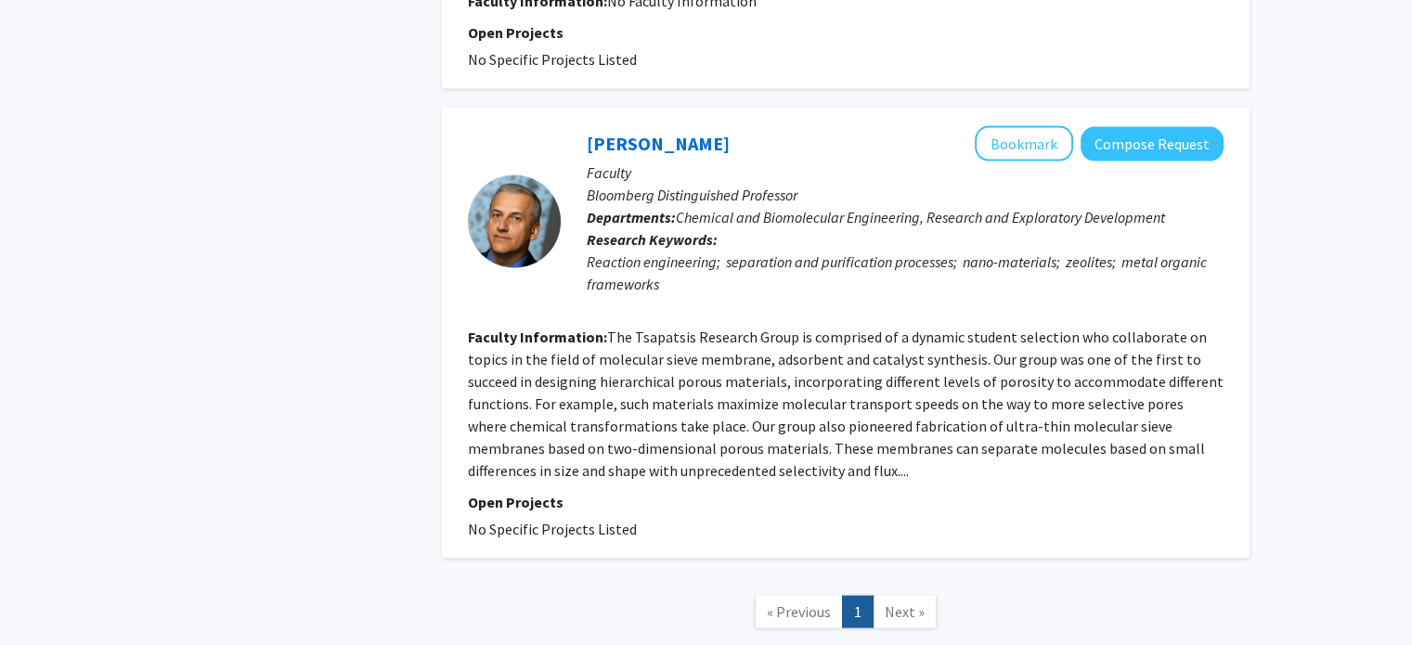
click at [865, 328] on fg-read-more "The Tsapatsis Research Group is comprised of a dynamic student selection who co…" at bounding box center [846, 404] width 756 height 152
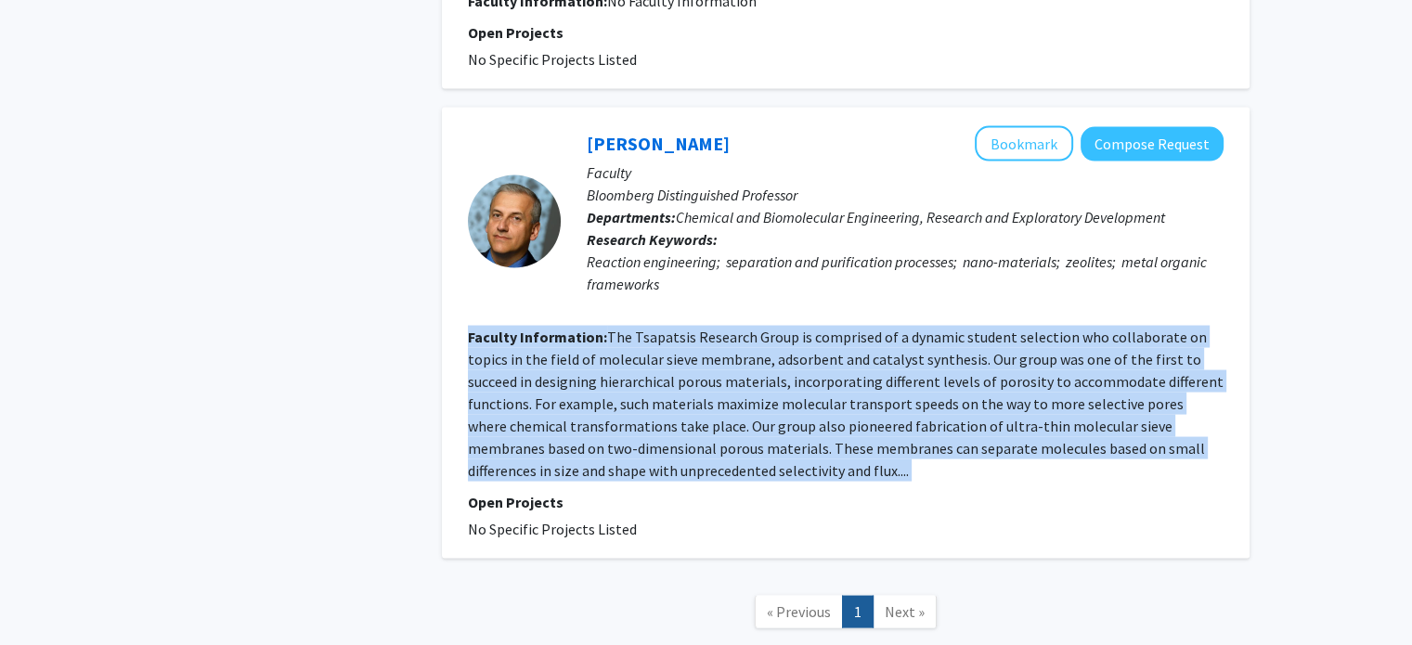
click at [865, 328] on fg-read-more "The Tsapatsis Research Group is comprised of a dynamic student selection who co…" at bounding box center [846, 404] width 756 height 152
click at [864, 368] on fg-read-more "The Tsapatsis Research Group is comprised of a dynamic student selection who co…" at bounding box center [846, 404] width 756 height 152
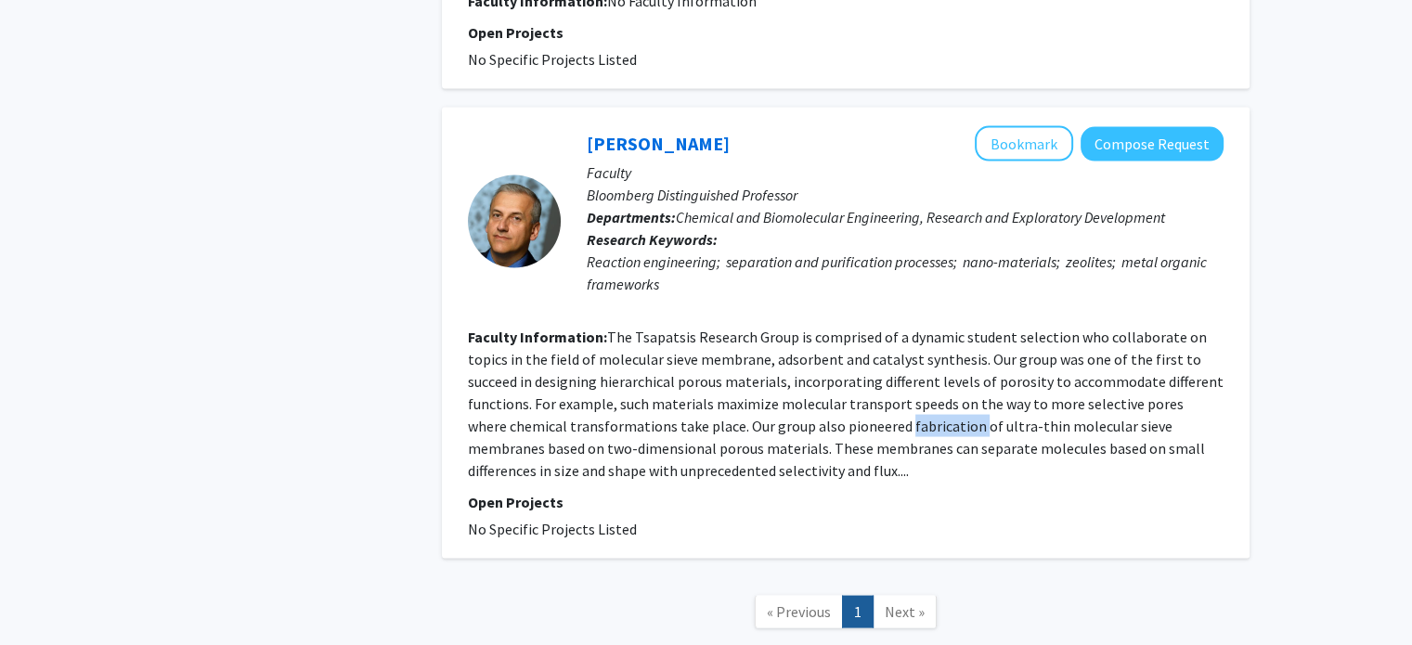
click at [864, 368] on fg-read-more "The Tsapatsis Research Group is comprised of a dynamic student selection who co…" at bounding box center [846, 404] width 756 height 152
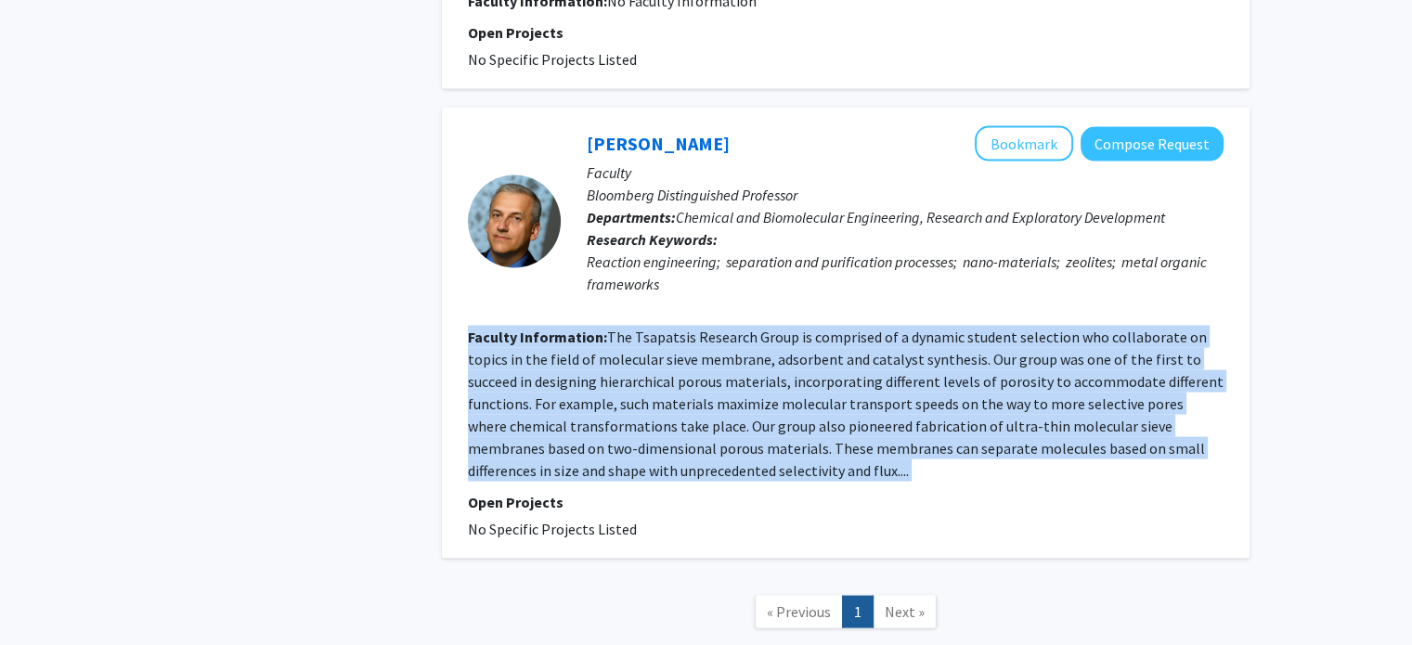
click at [864, 368] on fg-read-more "The Tsapatsis Research Group is comprised of a dynamic student selection who co…" at bounding box center [846, 404] width 756 height 152
click at [836, 328] on fg-read-more "The Tsapatsis Research Group is comprised of a dynamic student selection who co…" at bounding box center [846, 404] width 756 height 152
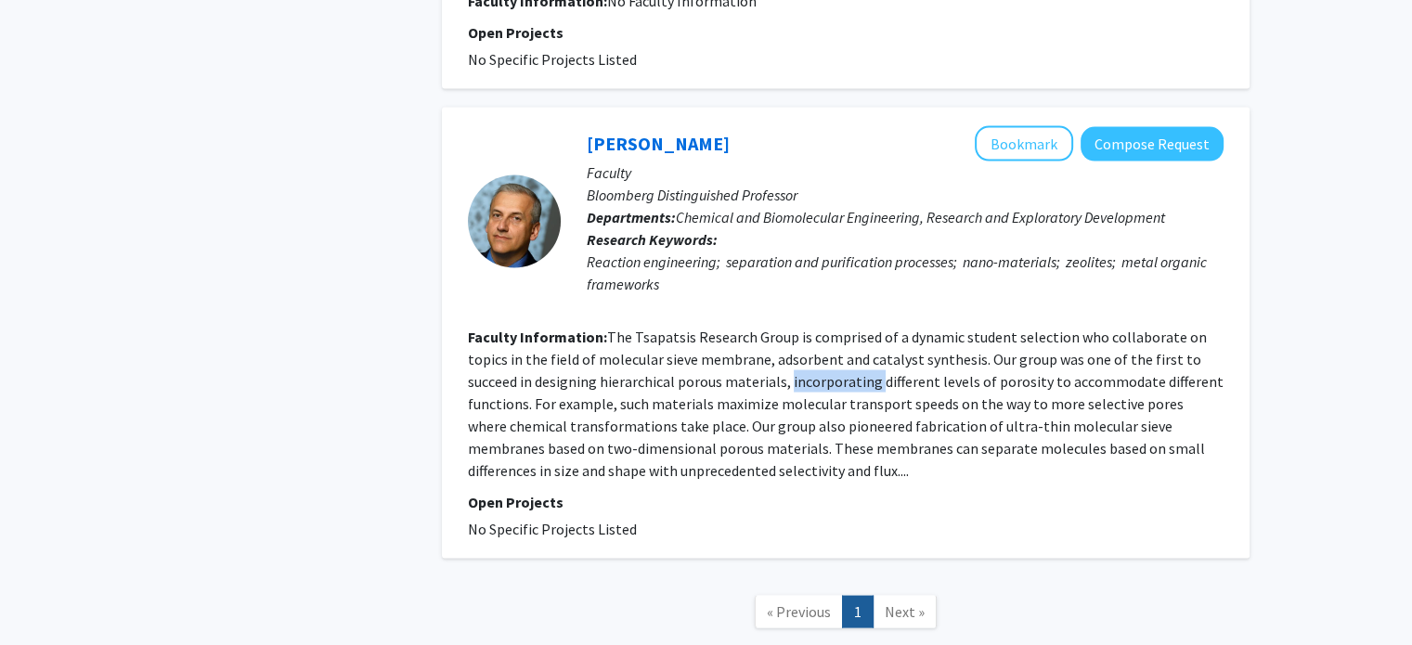
click at [836, 328] on fg-read-more "The Tsapatsis Research Group is comprised of a dynamic student selection who co…" at bounding box center [846, 404] width 756 height 152
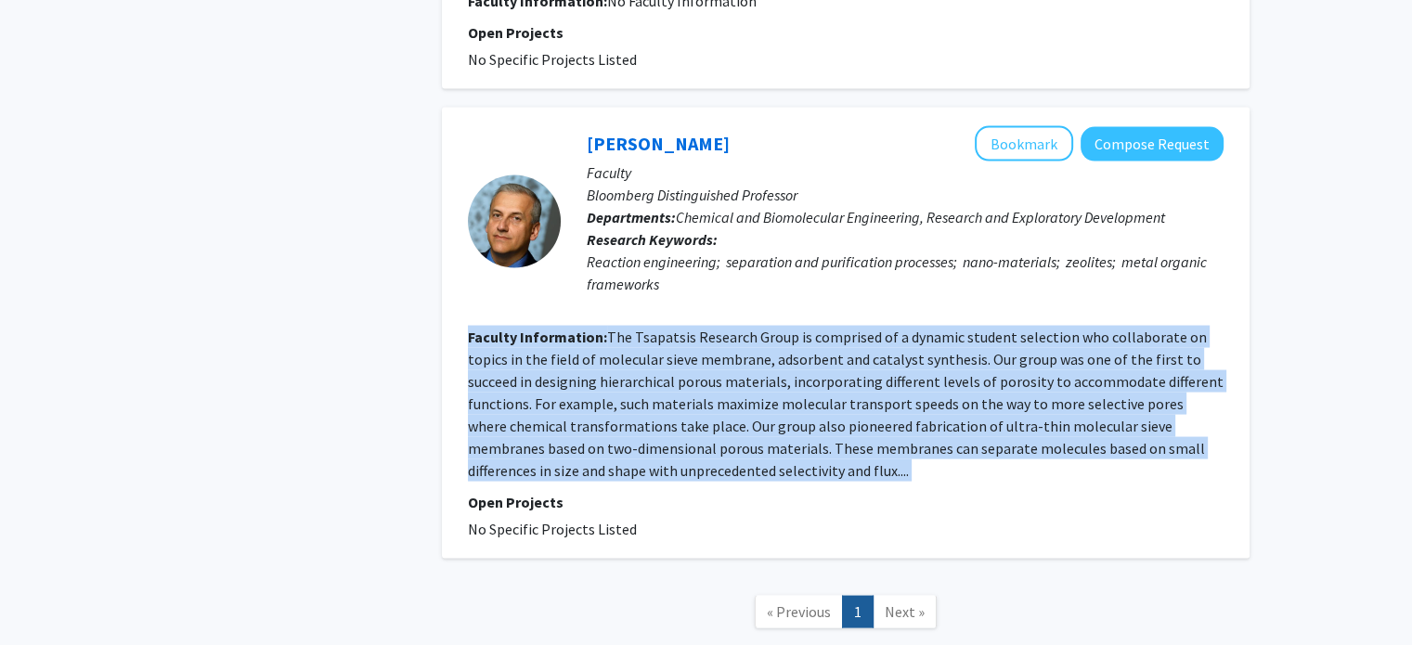
click at [836, 328] on fg-read-more "The Tsapatsis Research Group is comprised of a dynamic student selection who co…" at bounding box center [846, 404] width 756 height 152
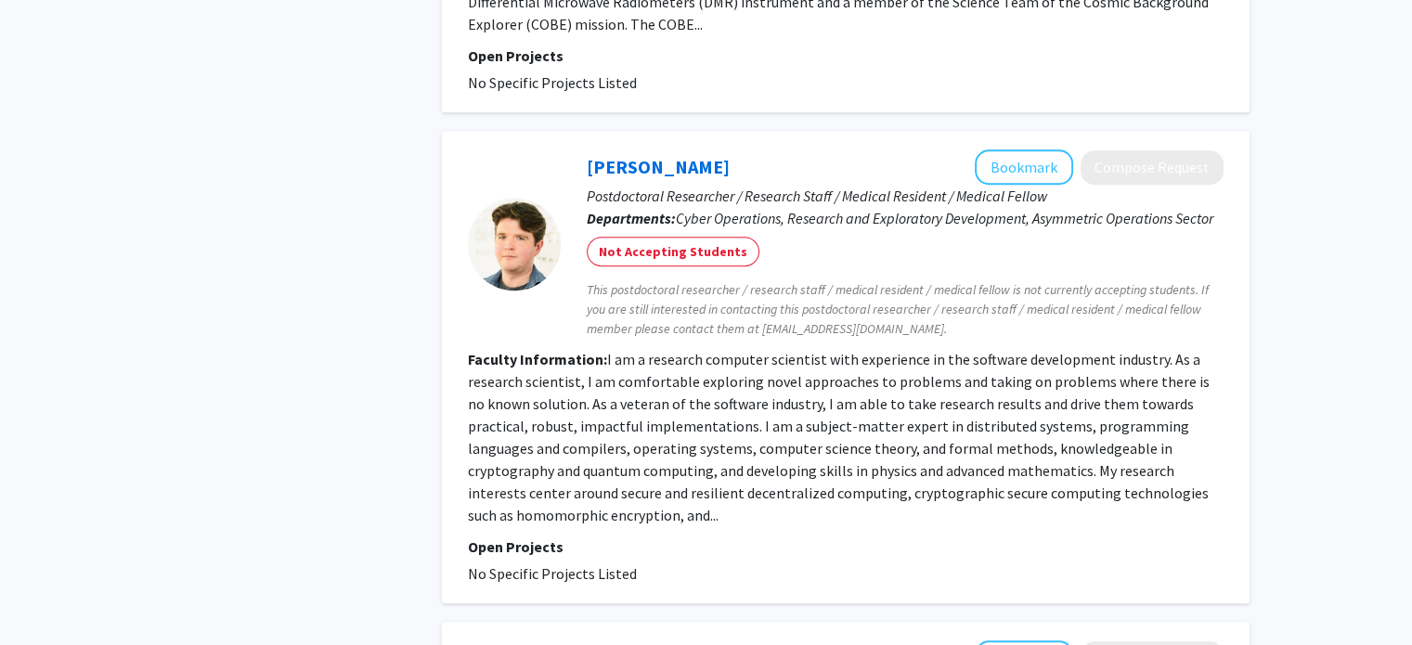
scroll to position [1608, 0]
click at [847, 351] on fg-read-more "I am a research computer scientist with experience in the software development …" at bounding box center [839, 438] width 742 height 175
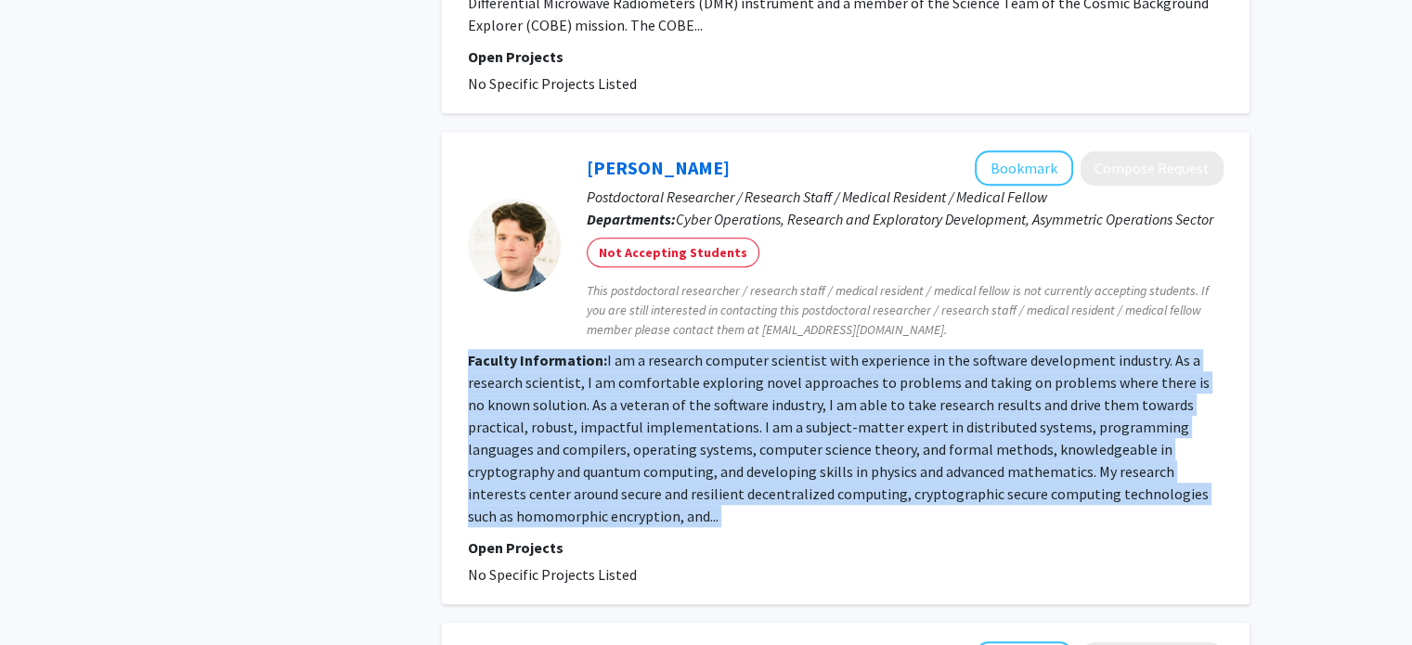
click at [847, 351] on fg-read-more "I am a research computer scientist with experience in the software development …" at bounding box center [839, 438] width 742 height 175
click at [836, 384] on fg-read-more "I am a research computer scientist with experience in the software development …" at bounding box center [839, 438] width 742 height 175
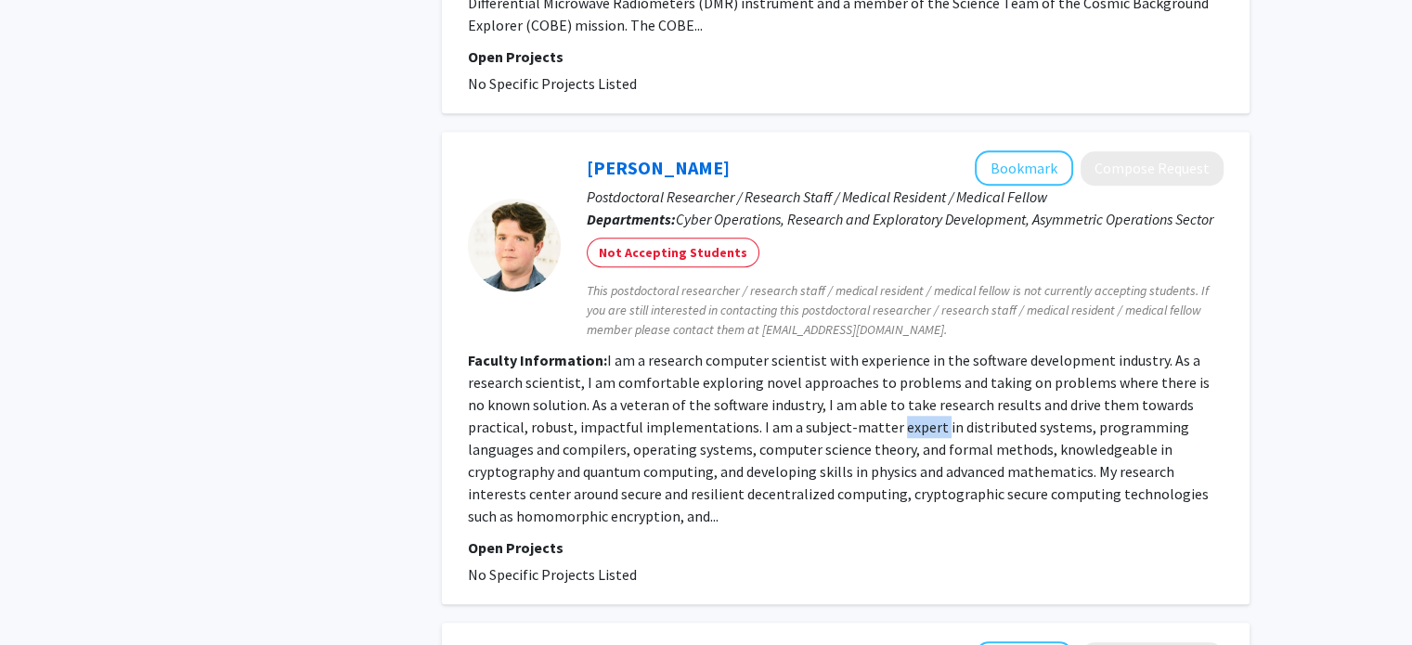
click at [836, 384] on fg-read-more "I am a research computer scientist with experience in the software development …" at bounding box center [839, 438] width 742 height 175
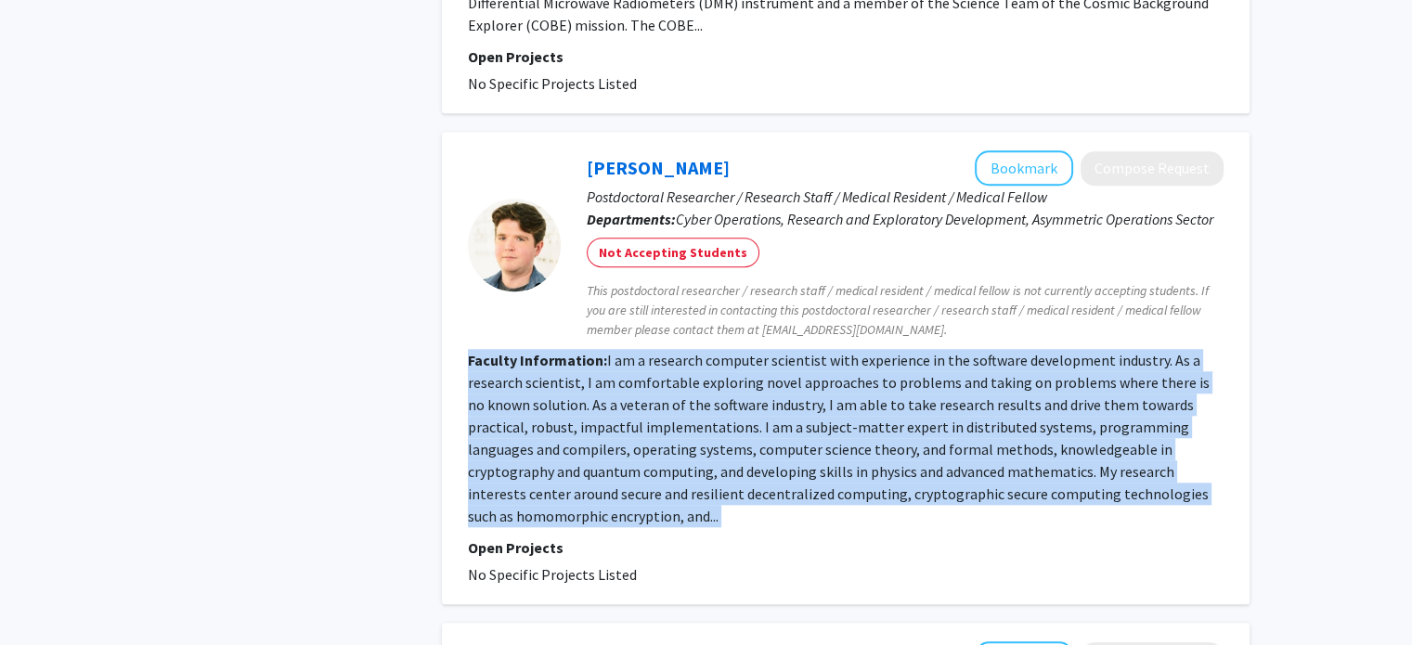
click at [836, 384] on fg-read-more "I am a research computer scientist with experience in the software development …" at bounding box center [839, 438] width 742 height 175
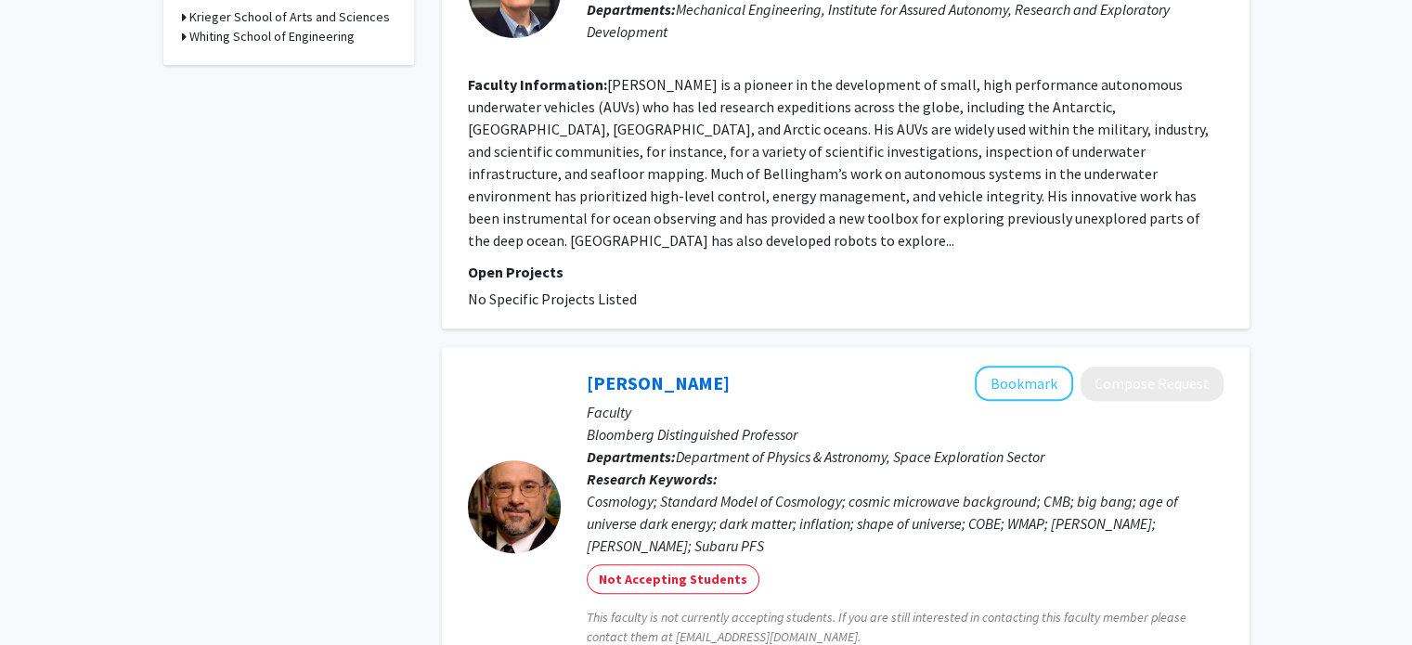
click at [836, 401] on p "Faculty" at bounding box center [905, 412] width 637 height 22
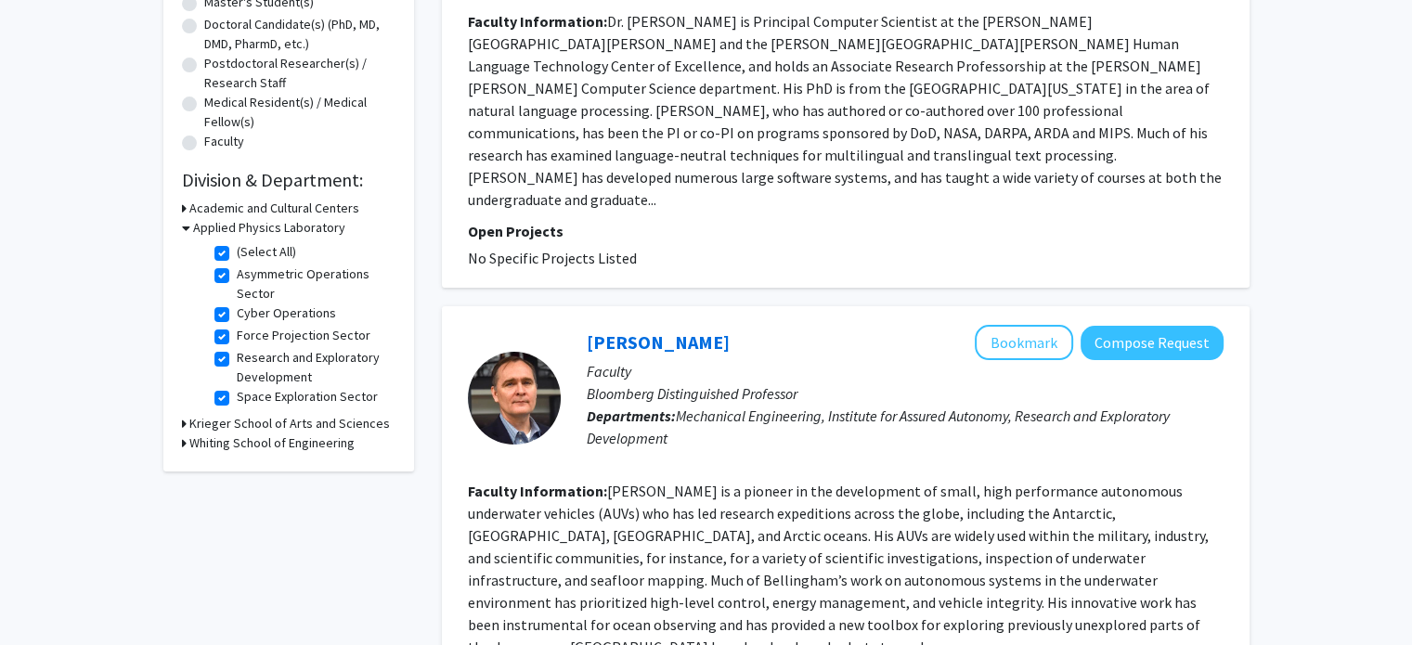
scroll to position [405, 0]
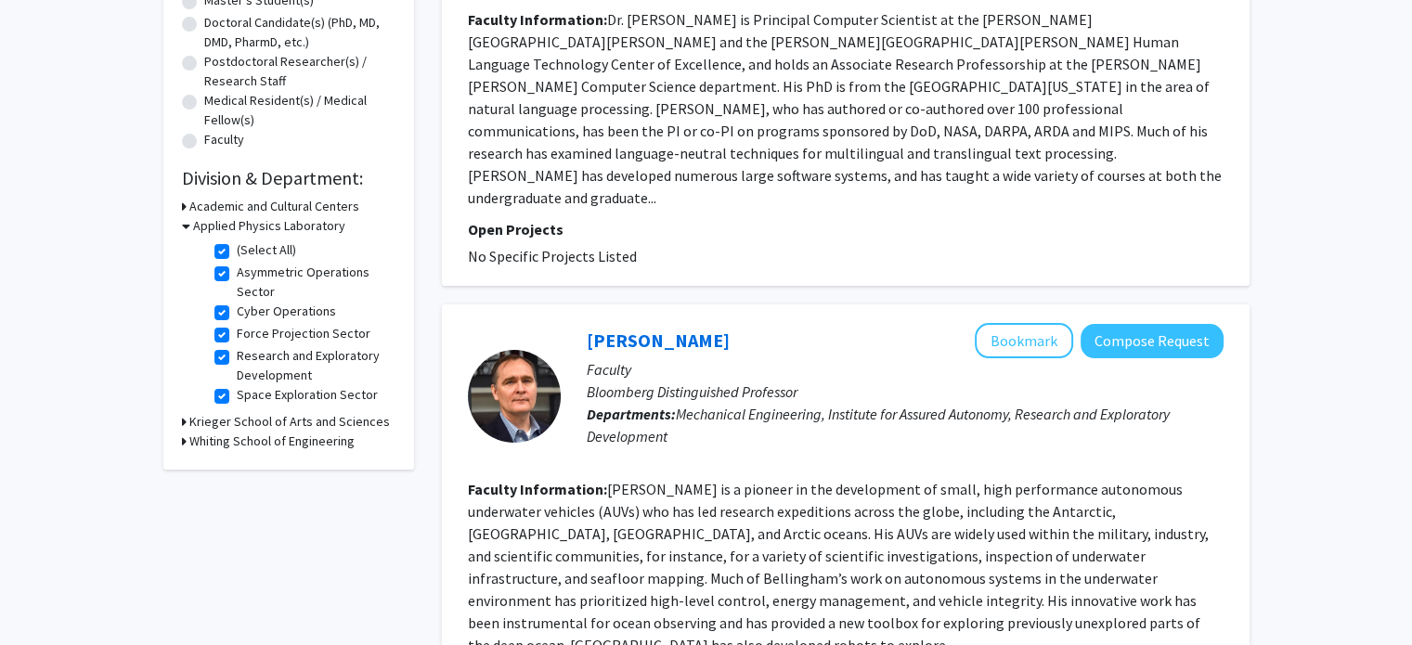
click at [832, 480] on fg-read-more "[PERSON_NAME] is a pioneer in the development of small, high performance autono…" at bounding box center [838, 567] width 741 height 175
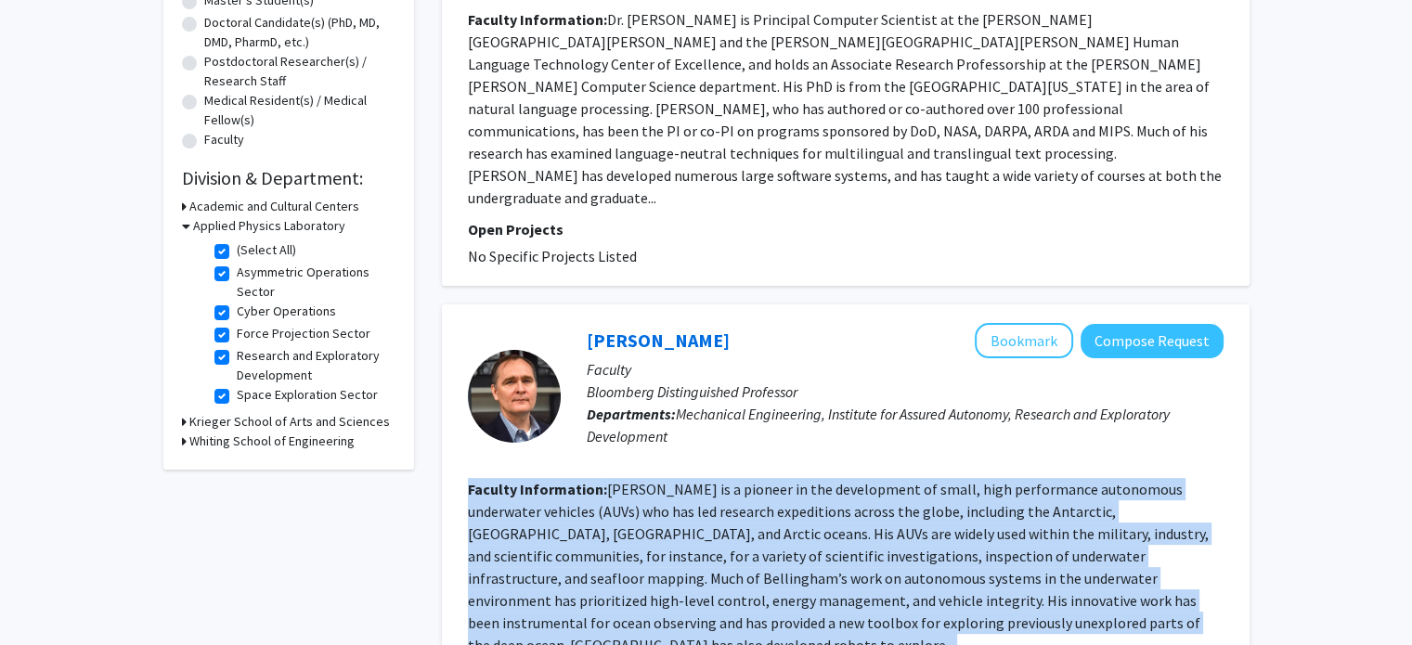
click at [832, 480] on fg-read-more "[PERSON_NAME] is a pioneer in the development of small, high performance autono…" at bounding box center [838, 567] width 741 height 175
click at [847, 503] on fg-read-more "[PERSON_NAME] is a pioneer in the development of small, high performance autono…" at bounding box center [838, 567] width 741 height 175
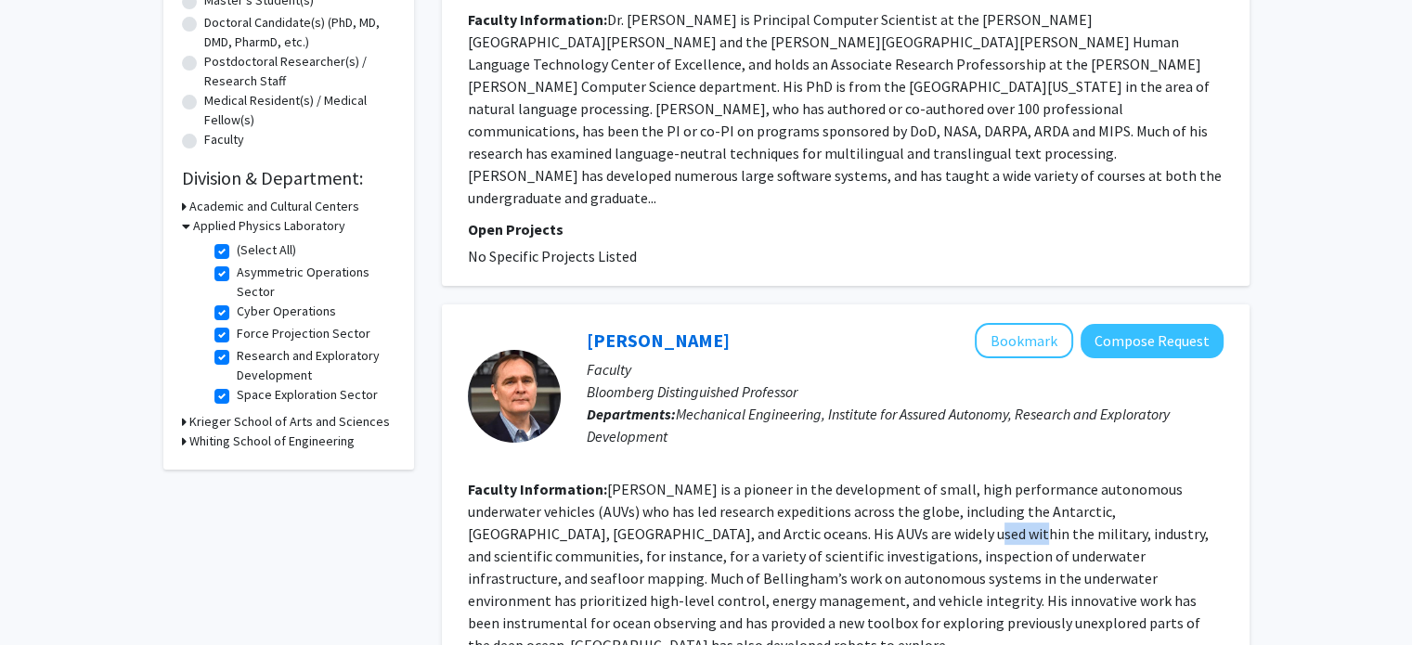
click at [847, 503] on fg-read-more "[PERSON_NAME] is a pioneer in the development of small, high performance autono…" at bounding box center [838, 567] width 741 height 175
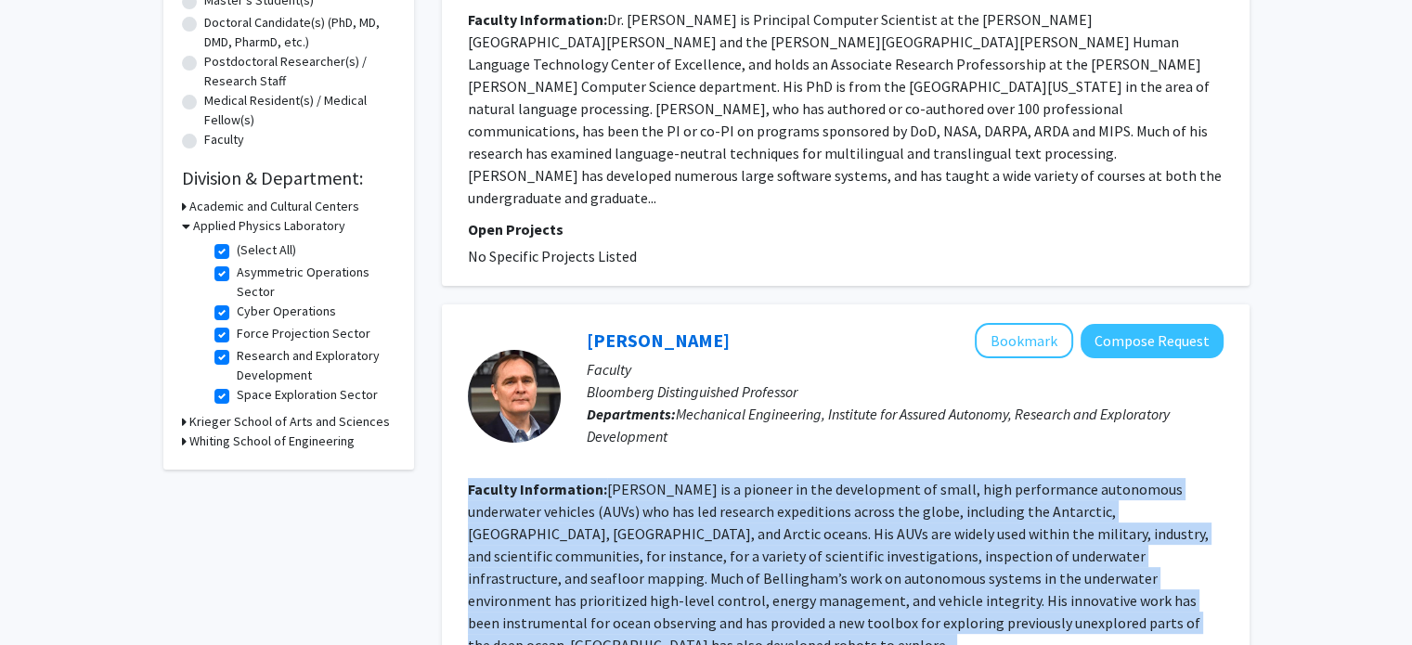
click at [847, 503] on fg-read-more "[PERSON_NAME] is a pioneer in the development of small, high performance autono…" at bounding box center [838, 567] width 741 height 175
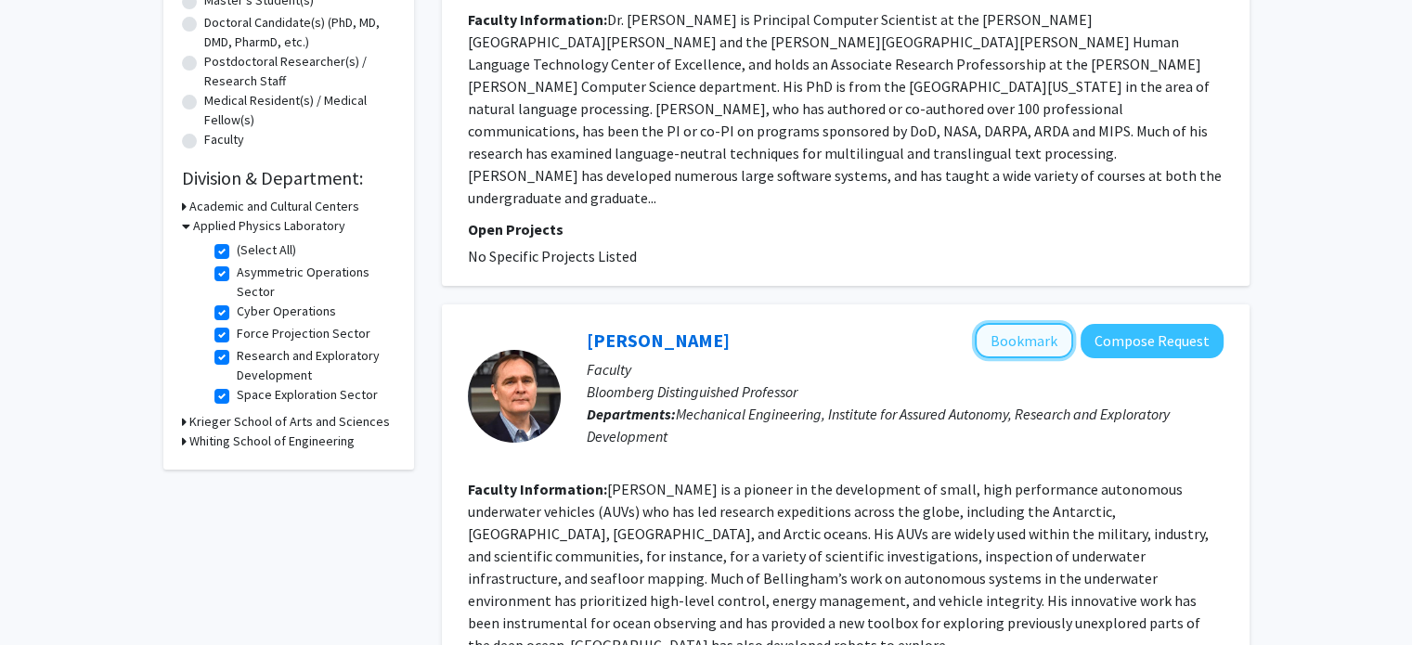
click at [1018, 323] on button "Bookmark" at bounding box center [1024, 340] width 98 height 35
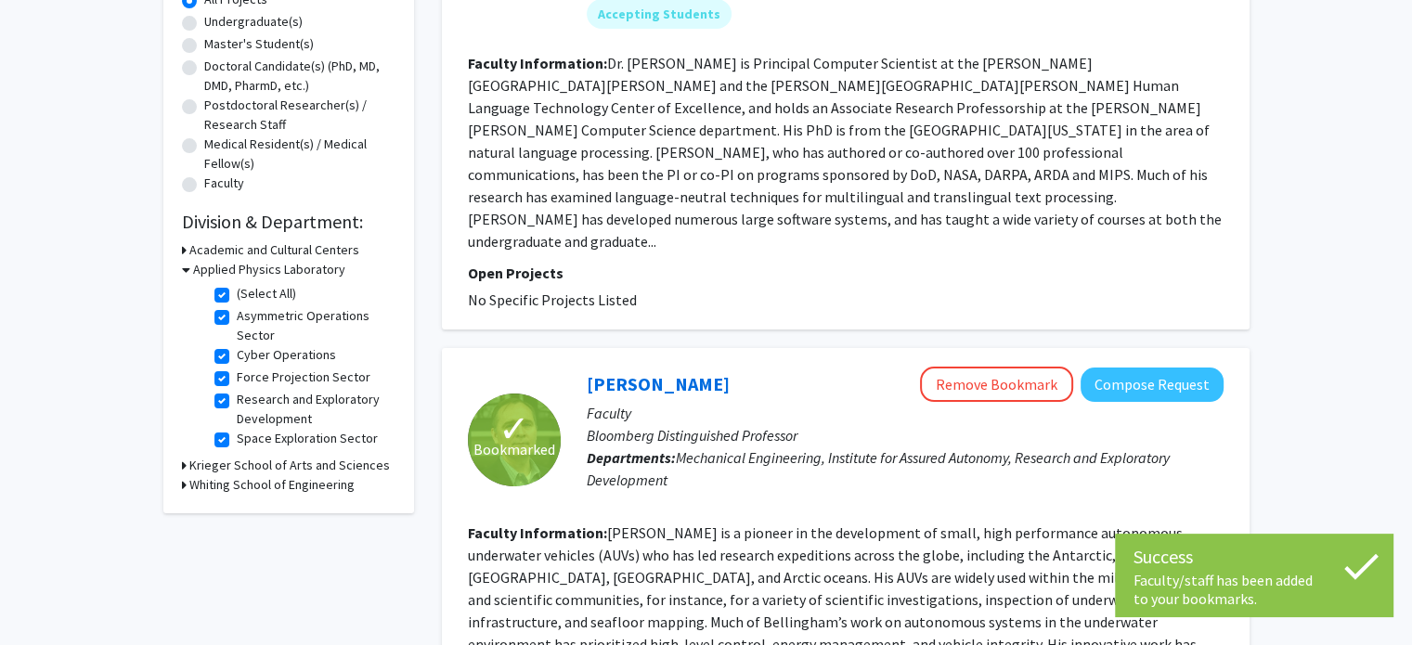
scroll to position [364, 0]
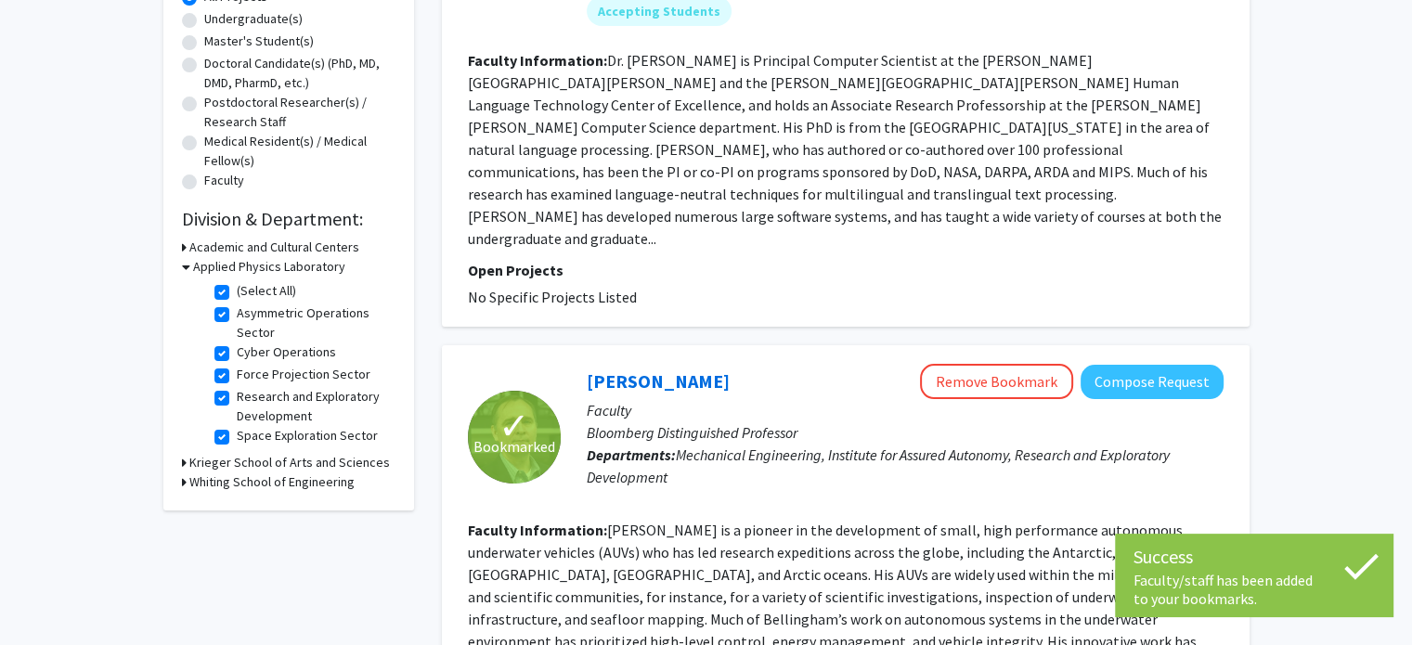
click at [277, 487] on h3 "Whiting School of Engineering" at bounding box center [271, 482] width 165 height 19
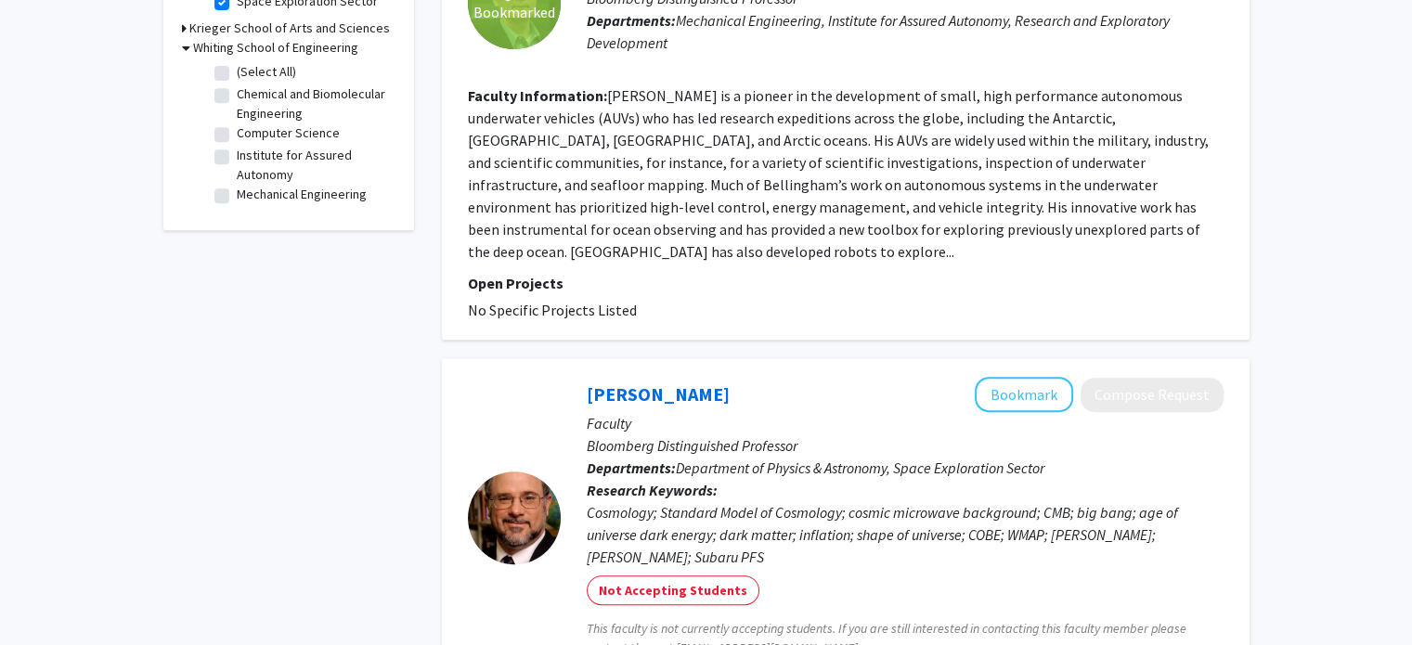
scroll to position [852, 0]
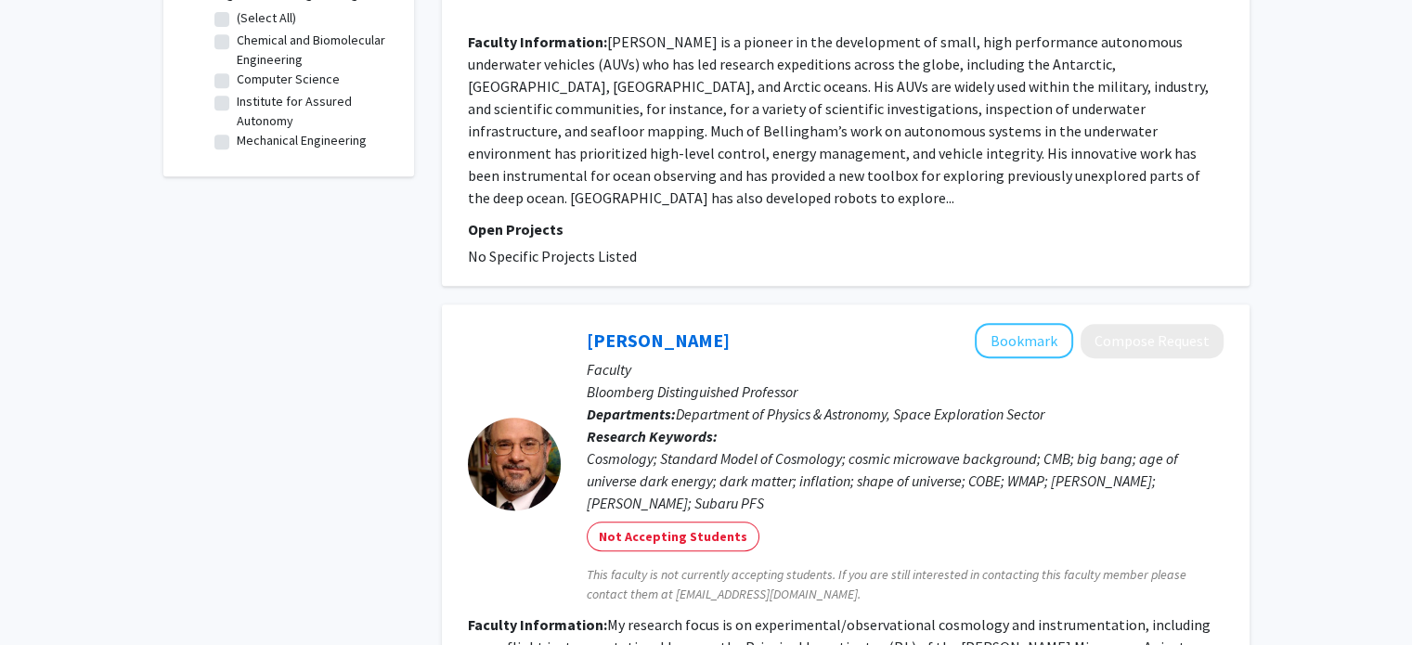
click at [289, 138] on label "Mechanical Engineering" at bounding box center [302, 140] width 130 height 19
click at [249, 138] on input "Mechanical Engineering" at bounding box center [243, 137] width 12 height 12
checkbox input "true"
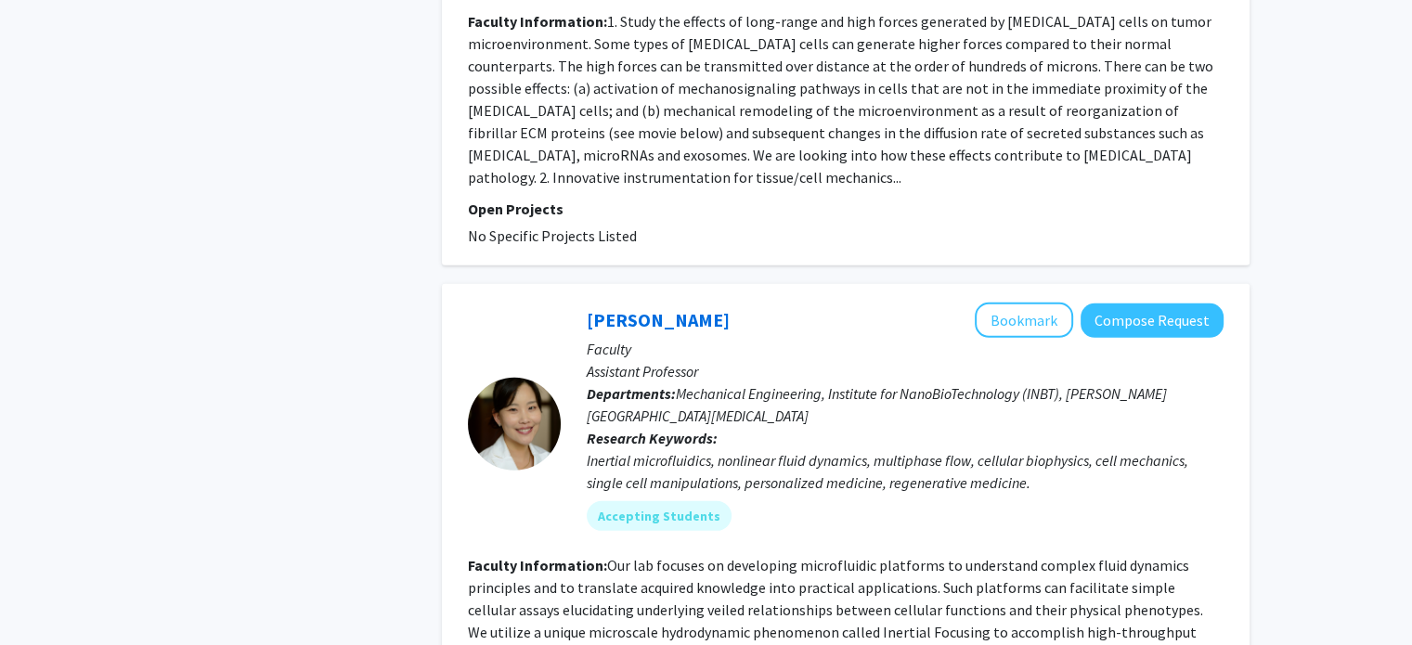
scroll to position [5181, 0]
